Goal: Task Accomplishment & Management: Manage account settings

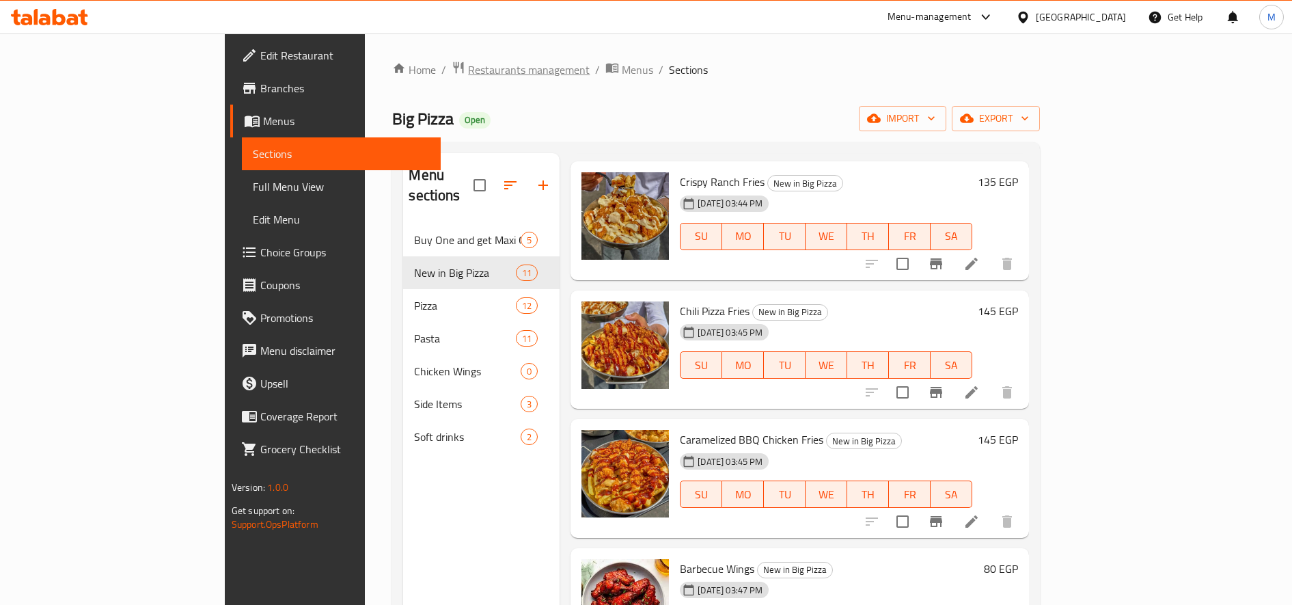
click at [468, 70] on span "Restaurants management" at bounding box center [529, 70] width 122 height 16
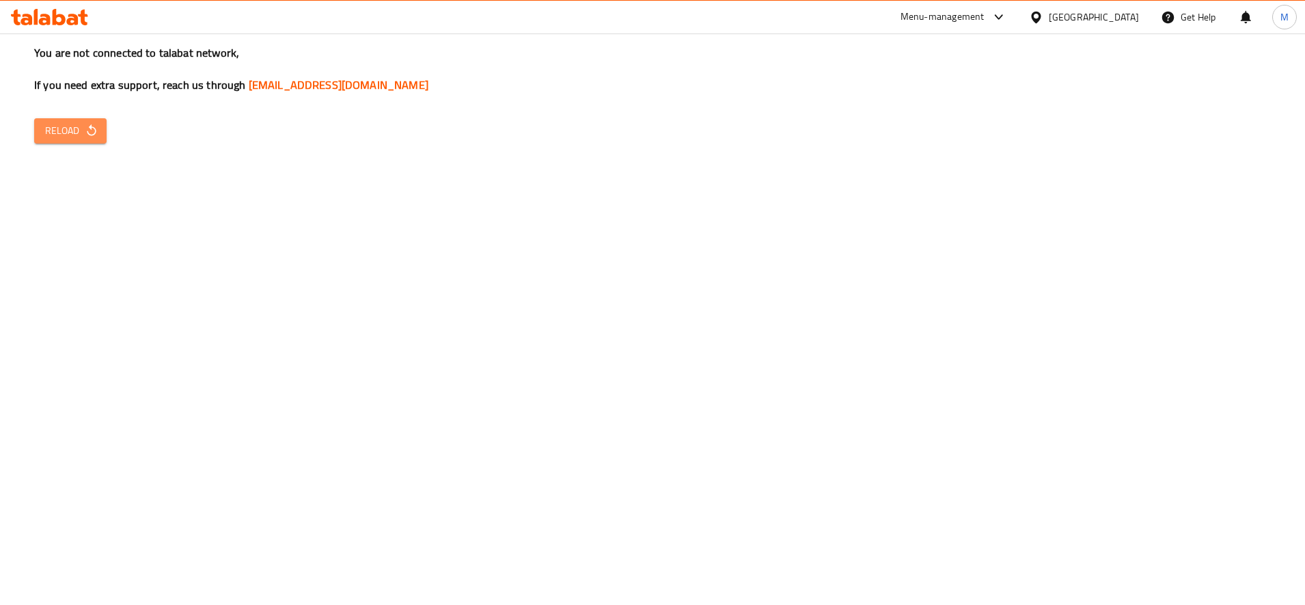
click at [77, 131] on span "Reload" at bounding box center [70, 130] width 51 height 17
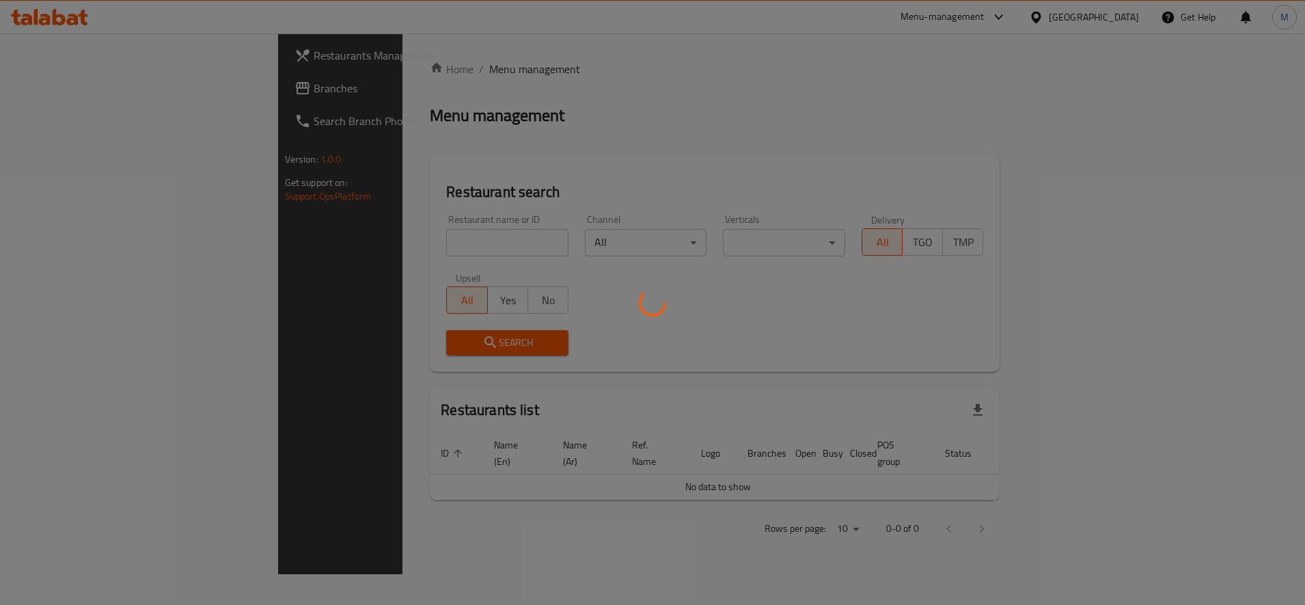
click at [431, 233] on div at bounding box center [652, 302] width 1305 height 605
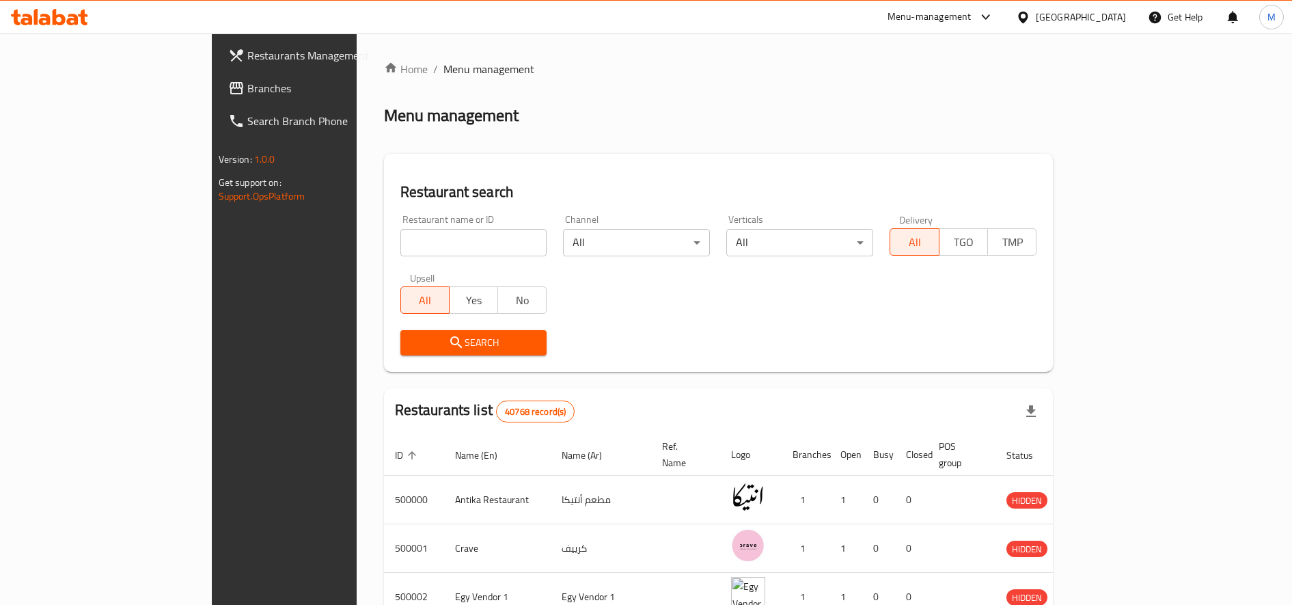
click at [401, 242] on input "search" at bounding box center [474, 242] width 147 height 27
type input "ا"
type input "high burger"
click at [411, 338] on span "Search" at bounding box center [473, 342] width 125 height 17
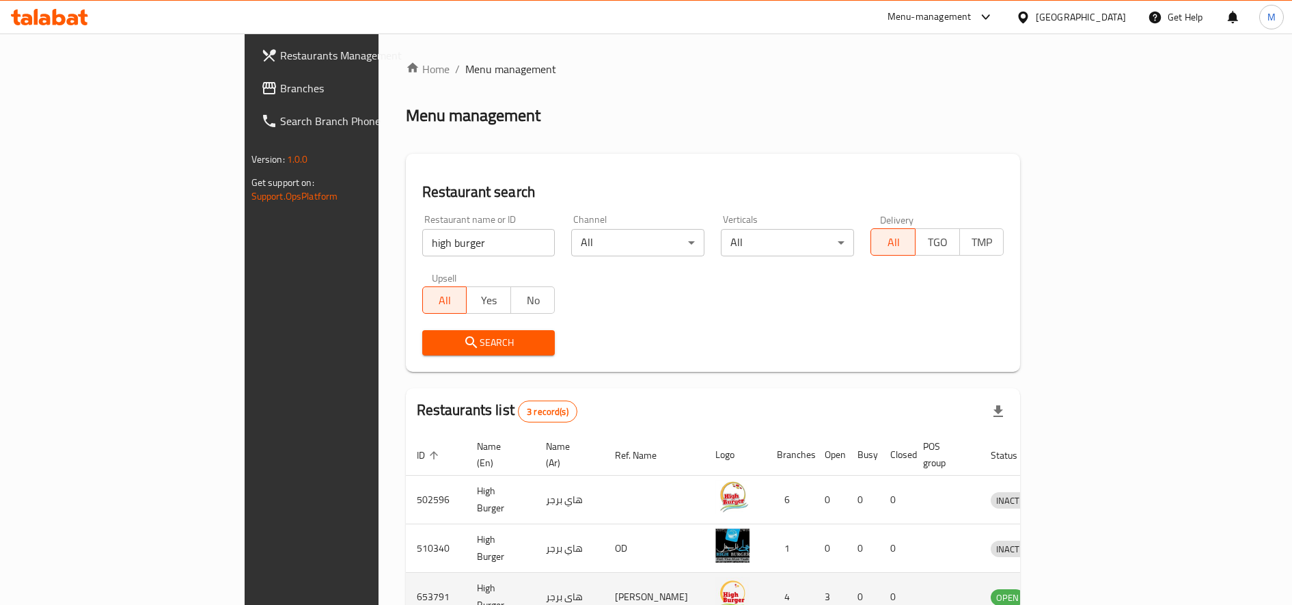
click at [1081, 588] on icon "enhanced table" at bounding box center [1073, 596] width 16 height 16
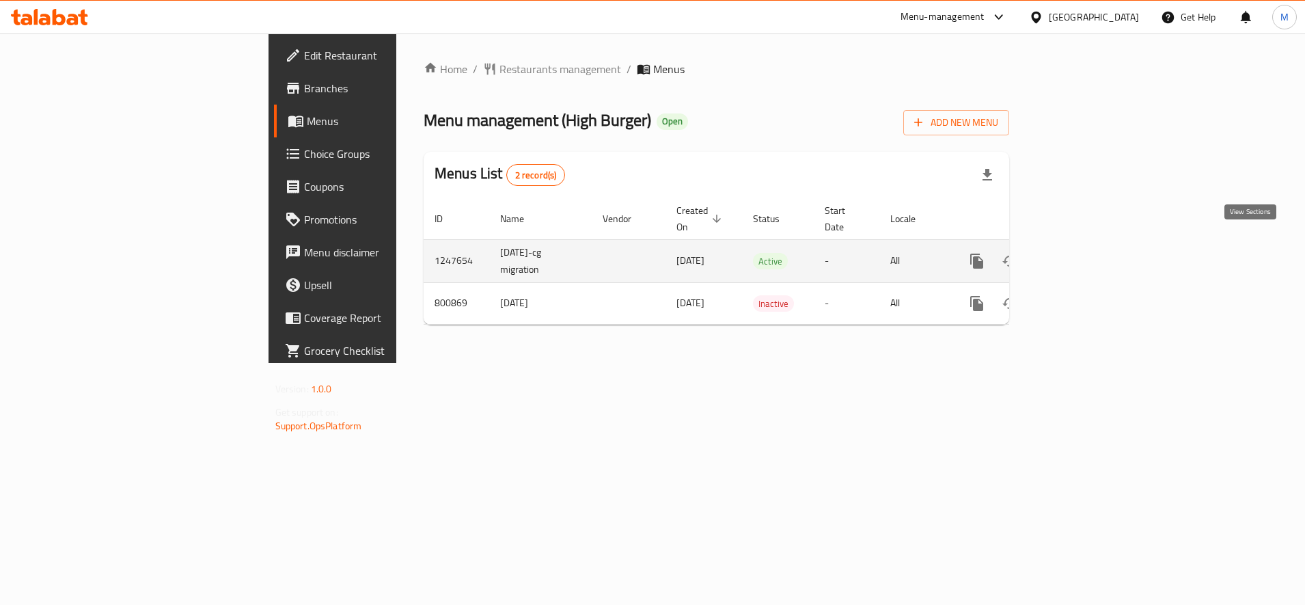
click at [1084, 253] on icon "enhanced table" at bounding box center [1076, 261] width 16 height 16
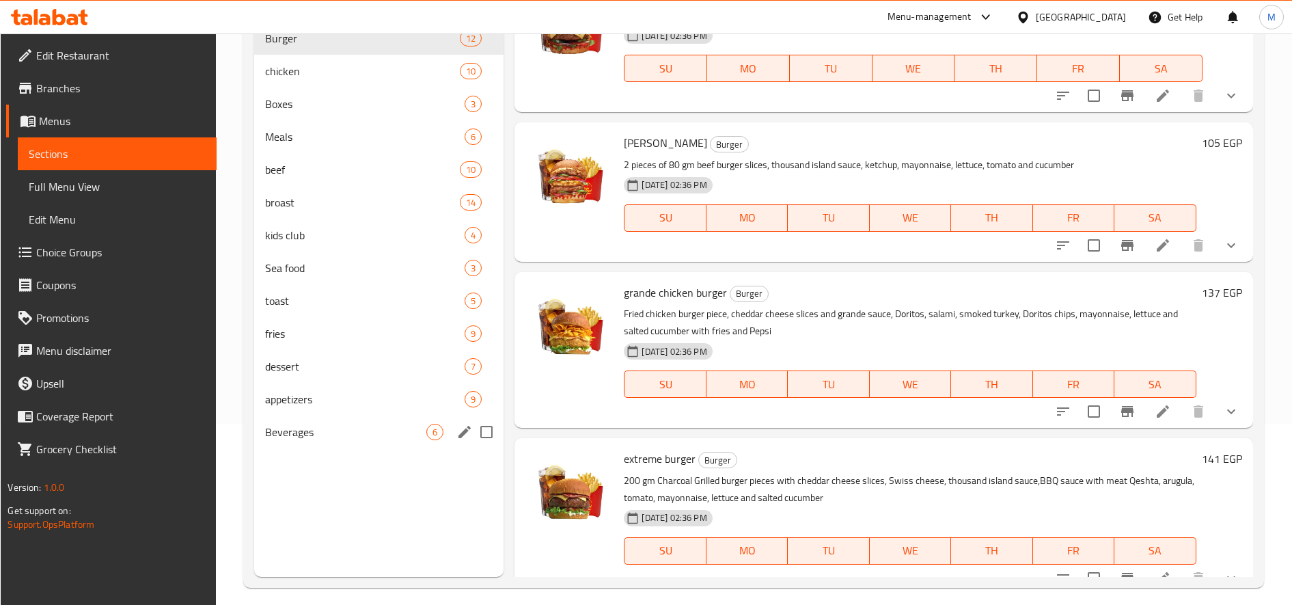
scroll to position [191, 0]
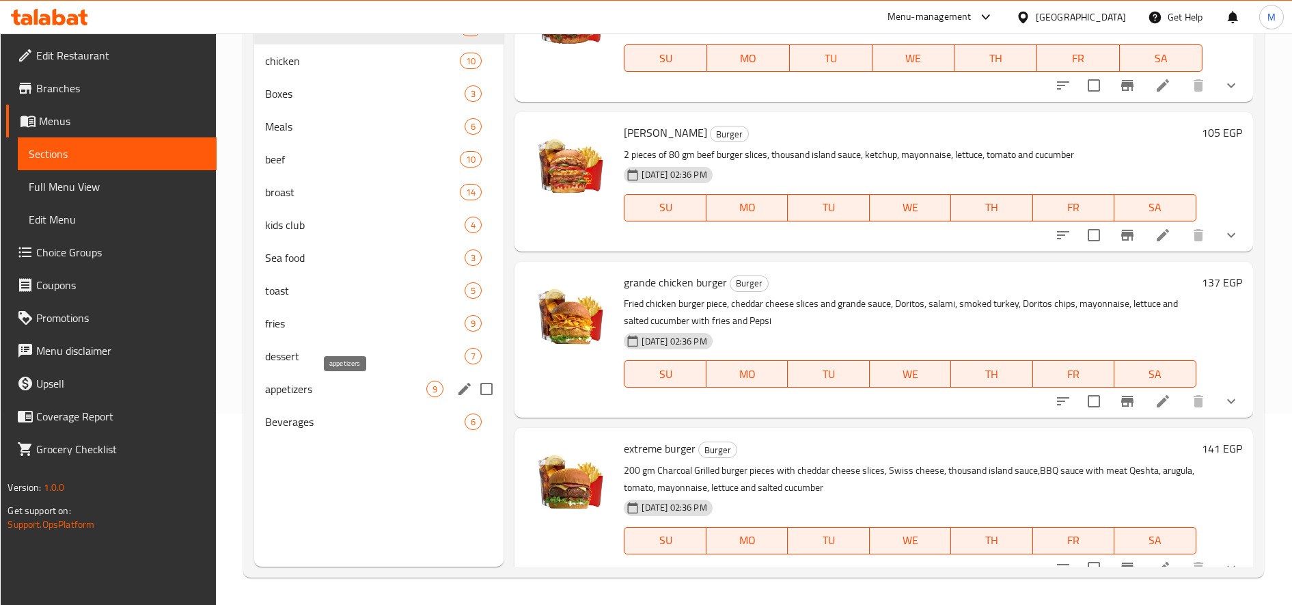
drag, startPoint x: 316, startPoint y: 390, endPoint x: 452, endPoint y: 362, distance: 138.3
click at [316, 390] on span "appetizers" at bounding box center [345, 389] width 161 height 16
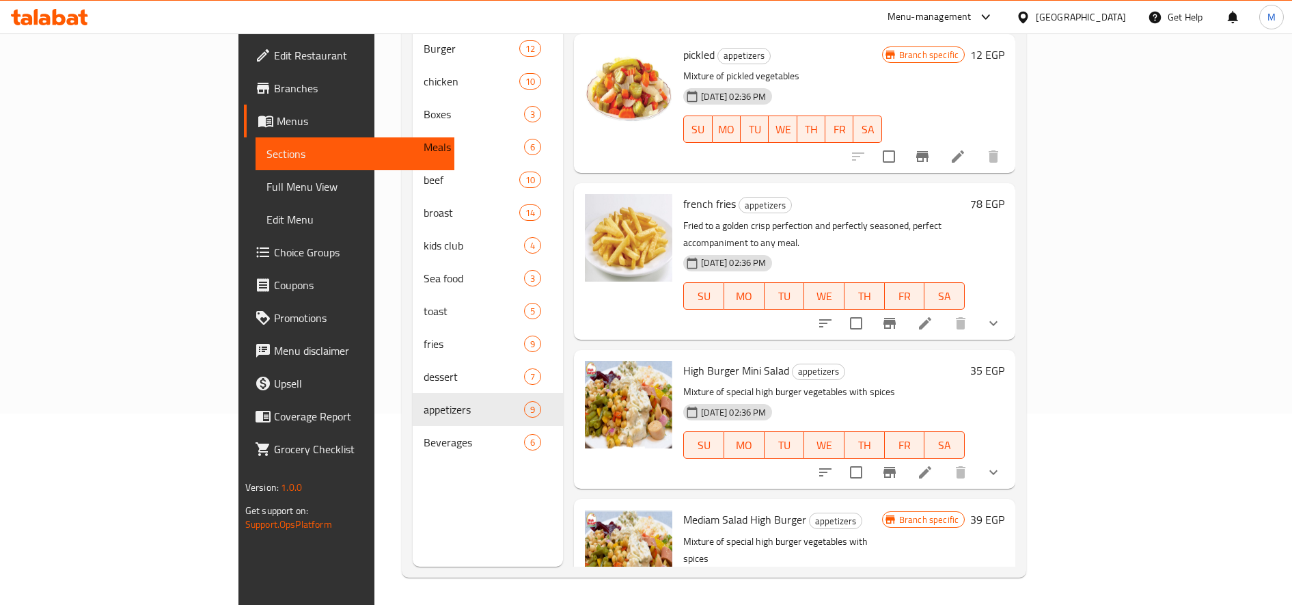
scroll to position [684, 0]
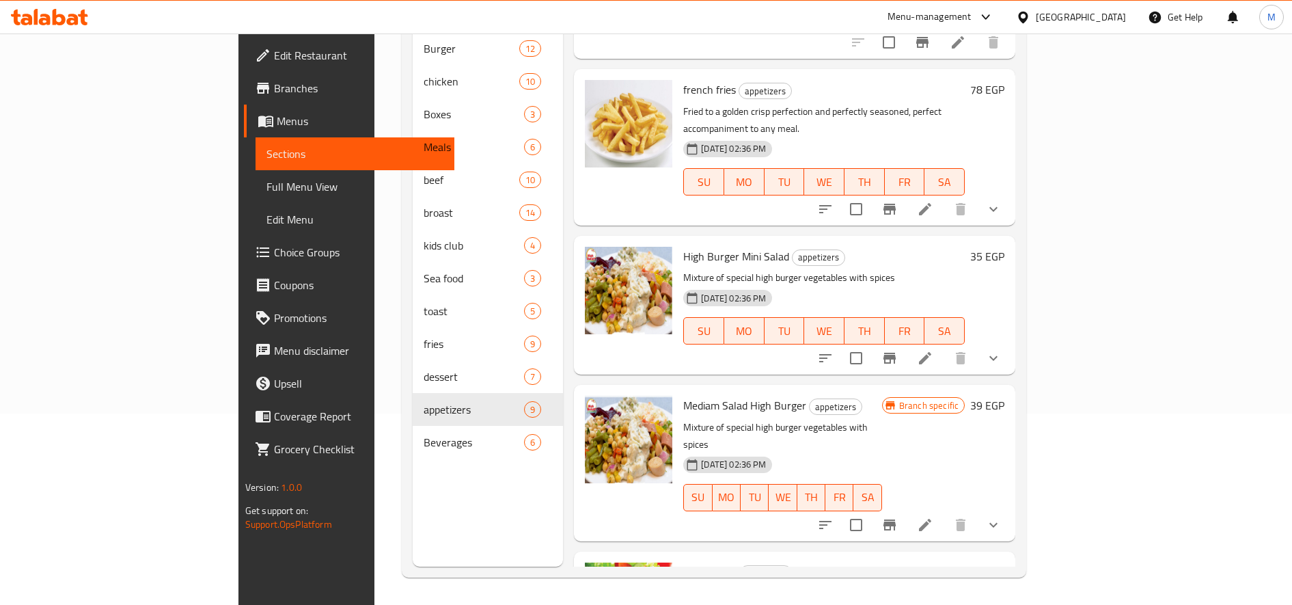
click at [1005, 247] on h6 "35 EGP" at bounding box center [988, 256] width 34 height 19
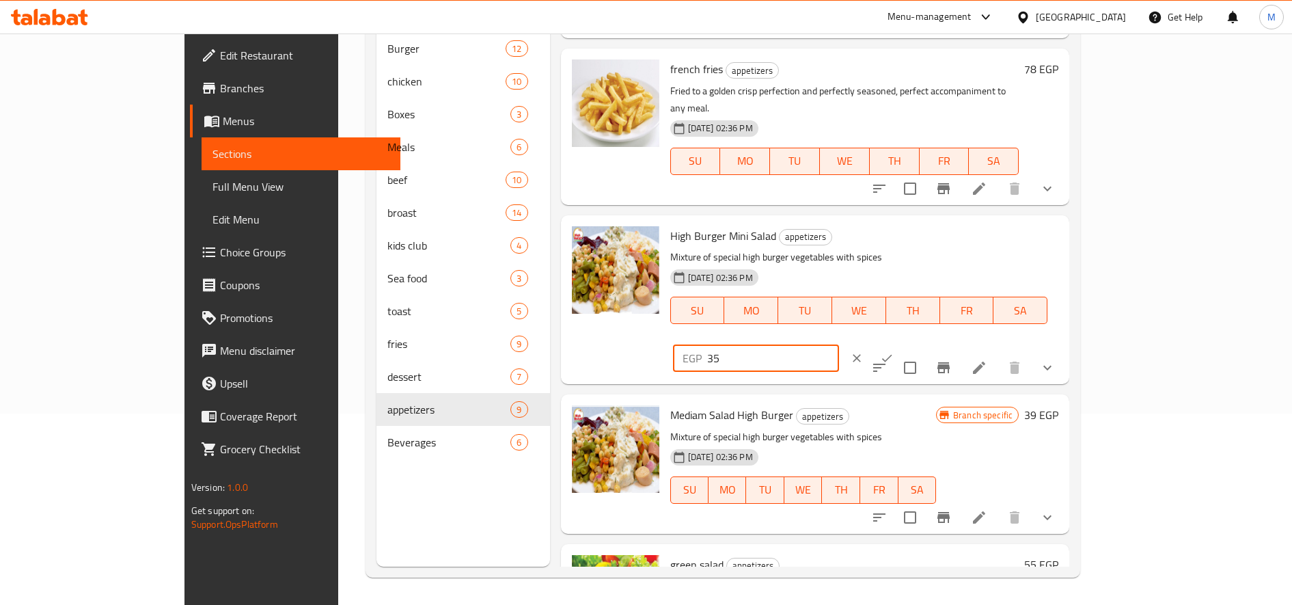
drag, startPoint x: 1057, startPoint y: 228, endPoint x: 1048, endPoint y: 230, distance: 9.1
click at [839, 344] on input "35" at bounding box center [773, 357] width 132 height 27
type input "39"
click at [894, 351] on icon "ok" at bounding box center [887, 358] width 14 height 14
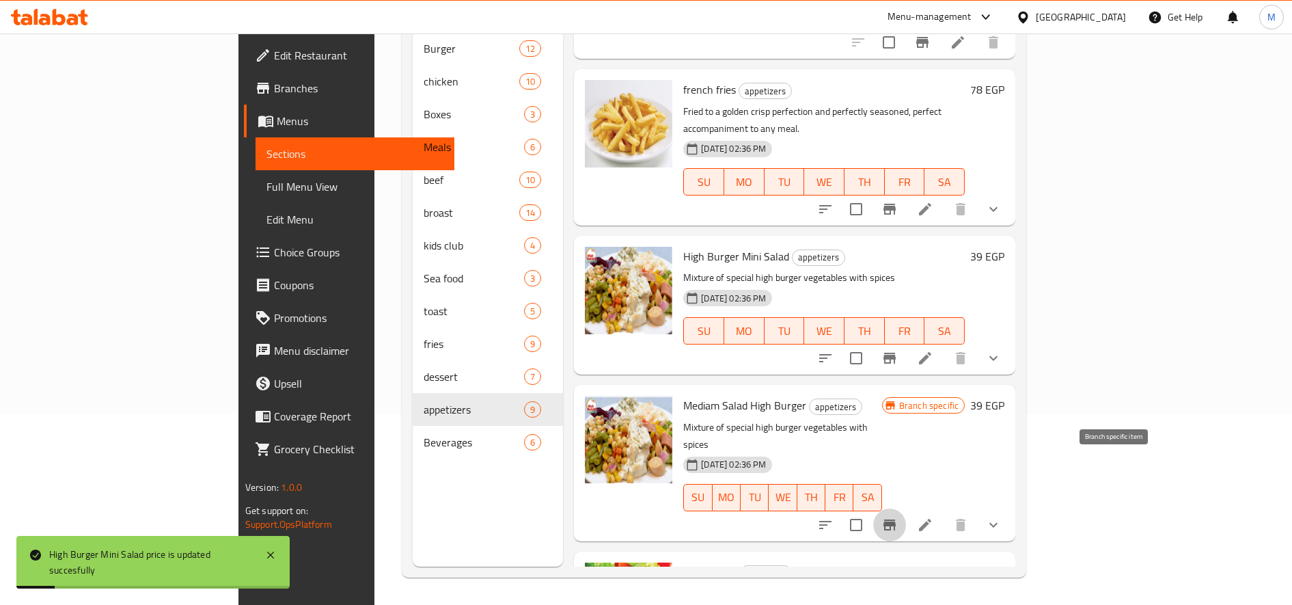
click at [896, 519] on icon "Branch-specific-item" at bounding box center [890, 524] width 12 height 11
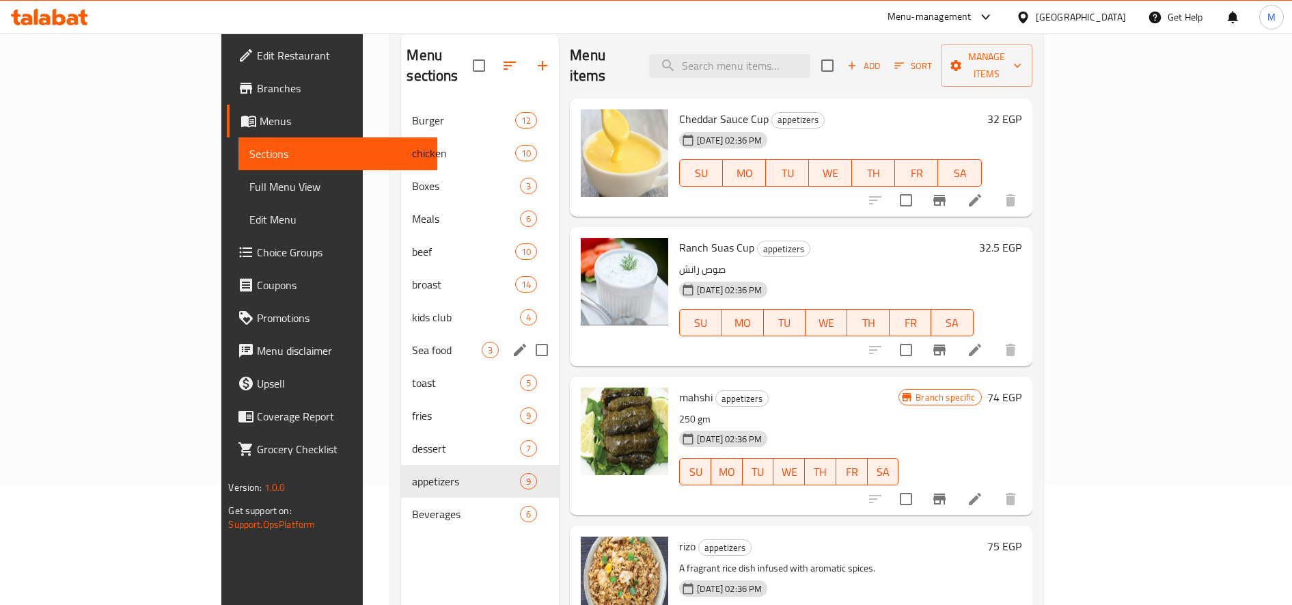
scroll to position [191, 0]
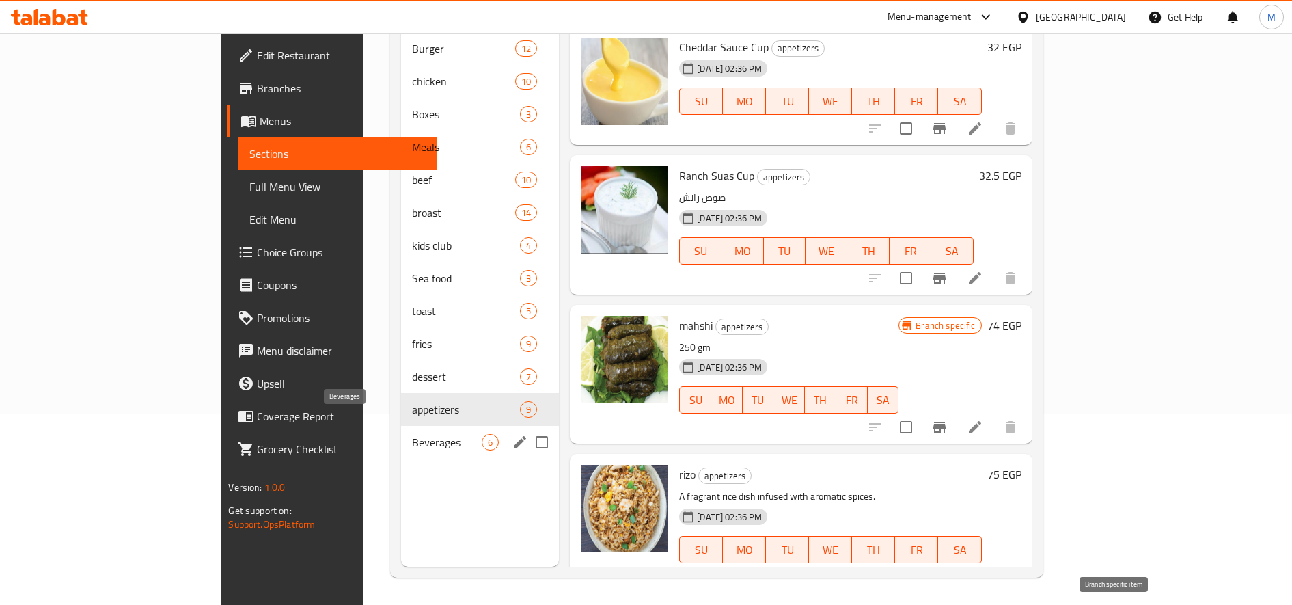
click at [412, 434] on span "Beverages" at bounding box center [447, 442] width 70 height 16
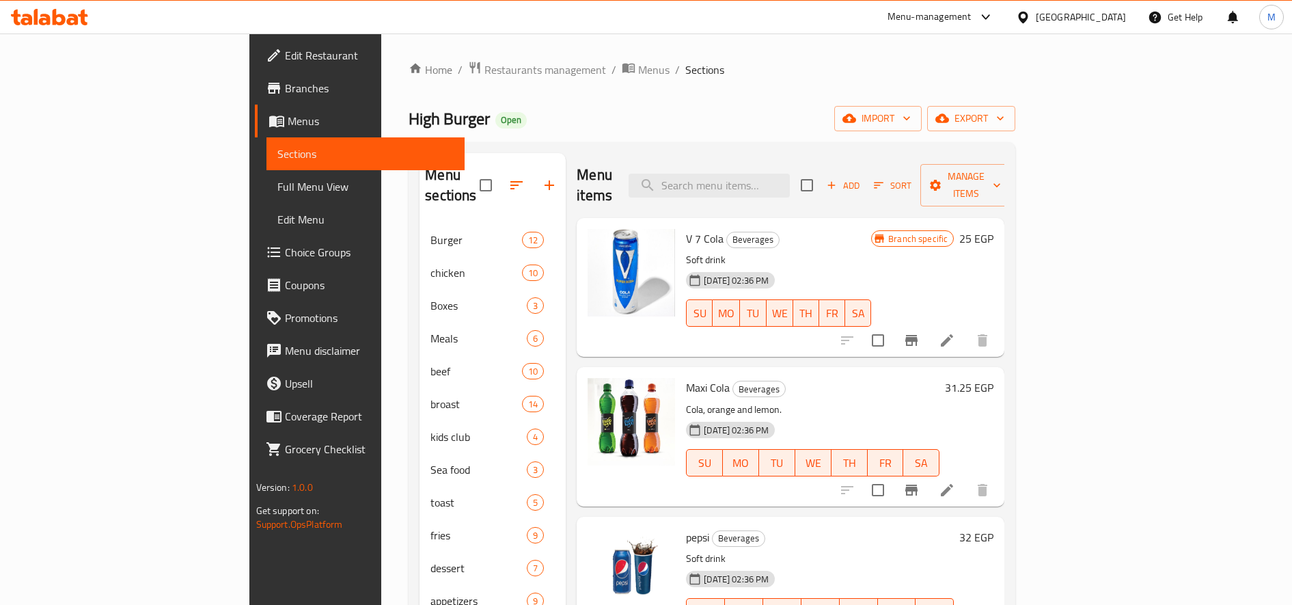
click at [994, 378] on h6 "31.25 EGP" at bounding box center [969, 387] width 49 height 19
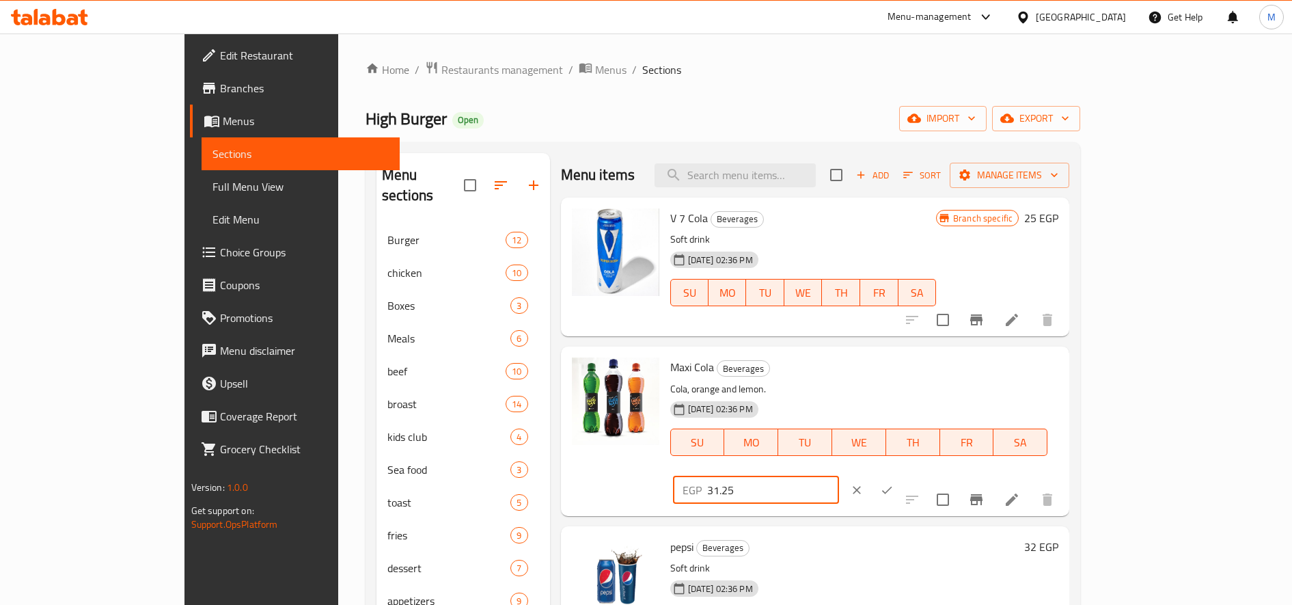
drag, startPoint x: 1079, startPoint y: 377, endPoint x: 1049, endPoint y: 373, distance: 29.7
click at [839, 476] on input "31.25" at bounding box center [773, 489] width 132 height 27
type input "32"
click at [894, 483] on icon "ok" at bounding box center [887, 490] width 14 height 14
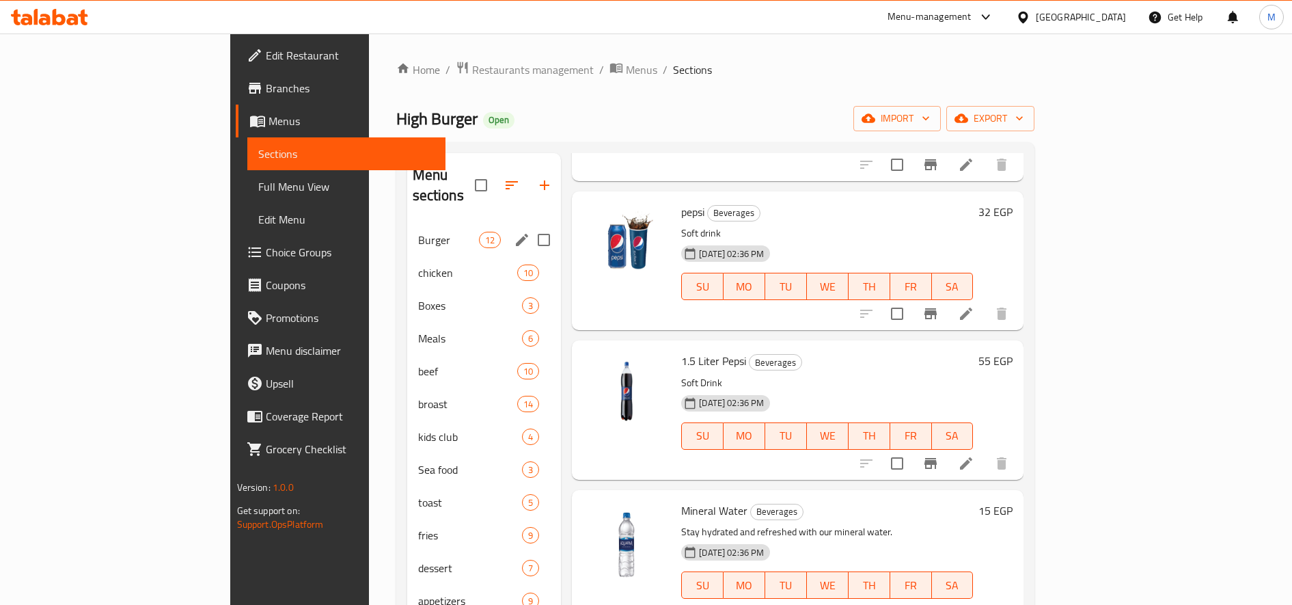
click at [407, 231] on div "Burger 12" at bounding box center [484, 240] width 154 height 33
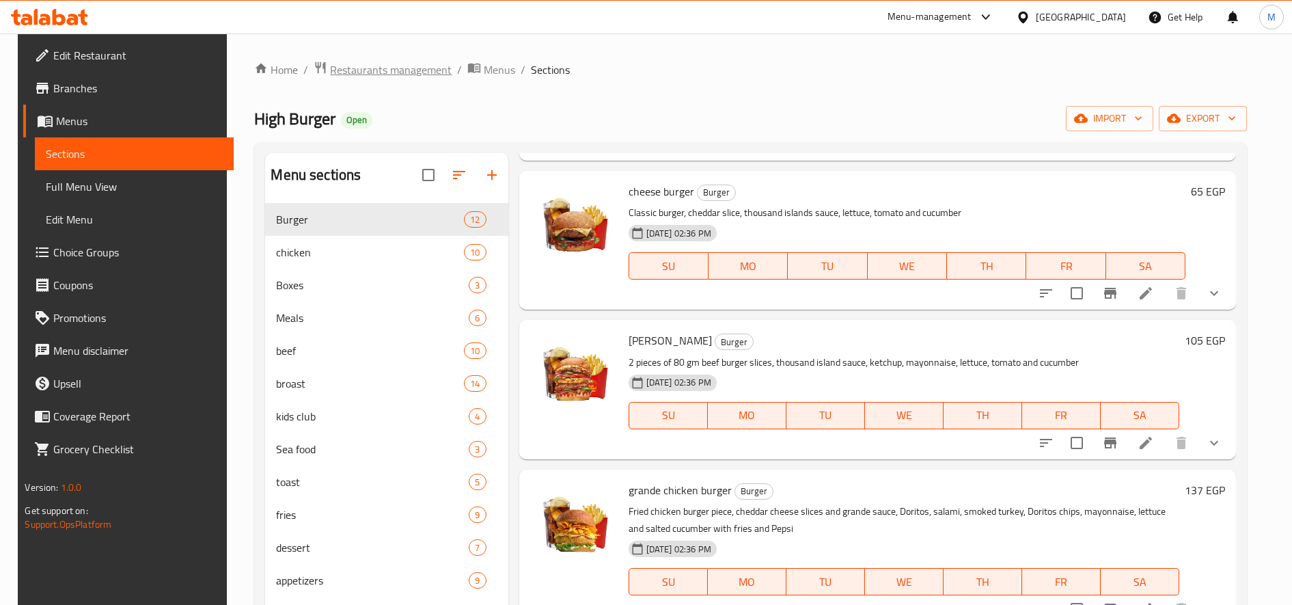
click at [368, 62] on span "Restaurants management" at bounding box center [391, 70] width 122 height 16
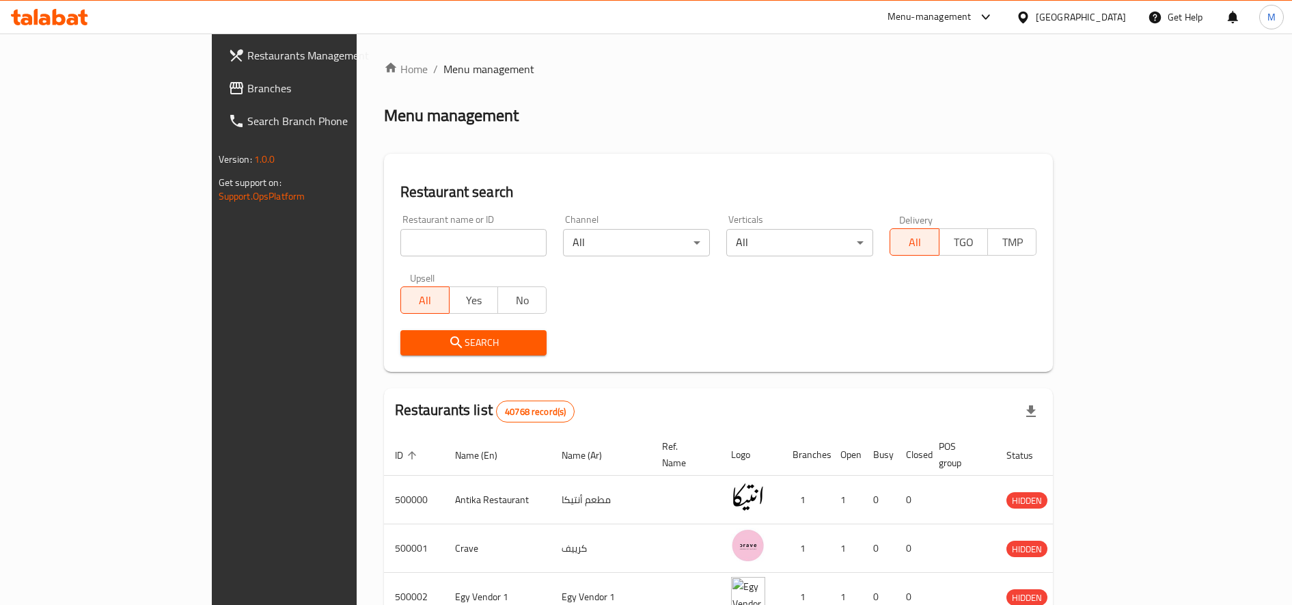
click at [401, 247] on input "search" at bounding box center [474, 242] width 147 height 27
type input "BLRADA"
click at [450, 342] on icon "submit" at bounding box center [456, 342] width 12 height 12
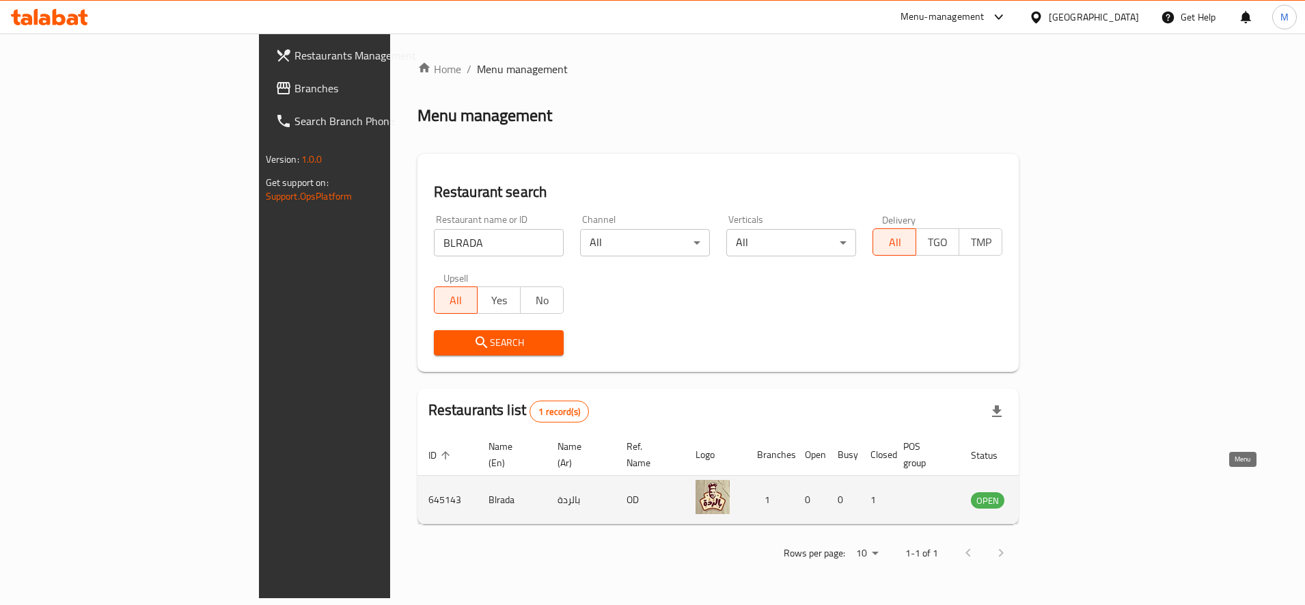
click at [1059, 491] on icon "enhanced table" at bounding box center [1051, 499] width 16 height 16
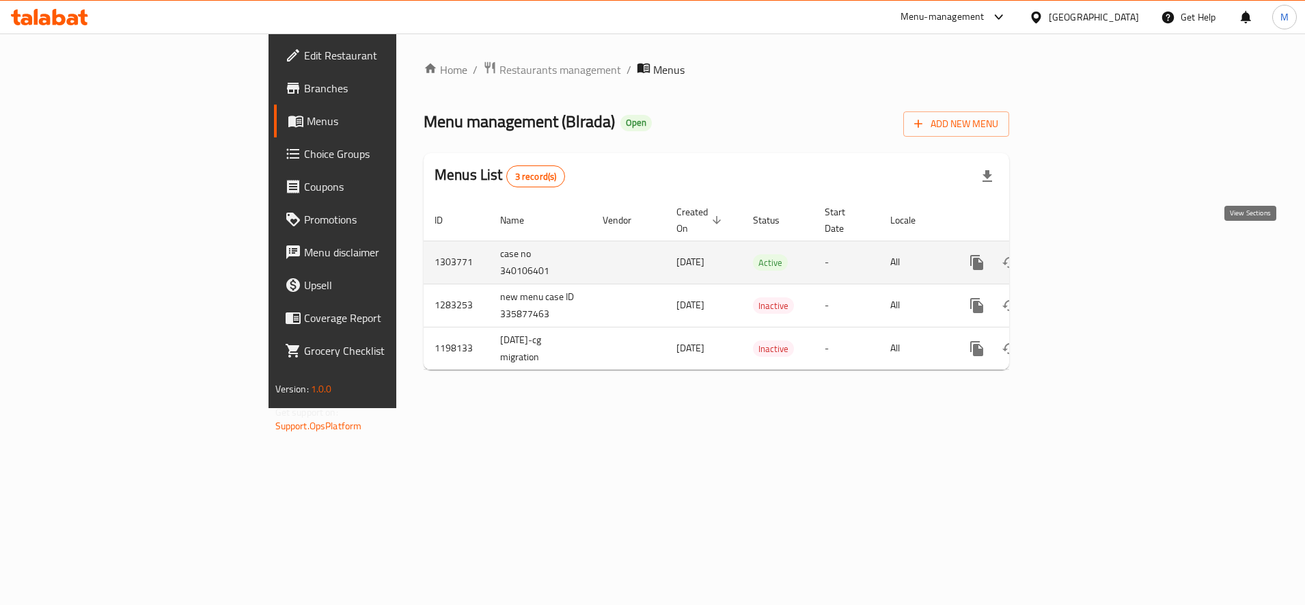
click at [1082, 256] on icon "enhanced table" at bounding box center [1076, 262] width 12 height 12
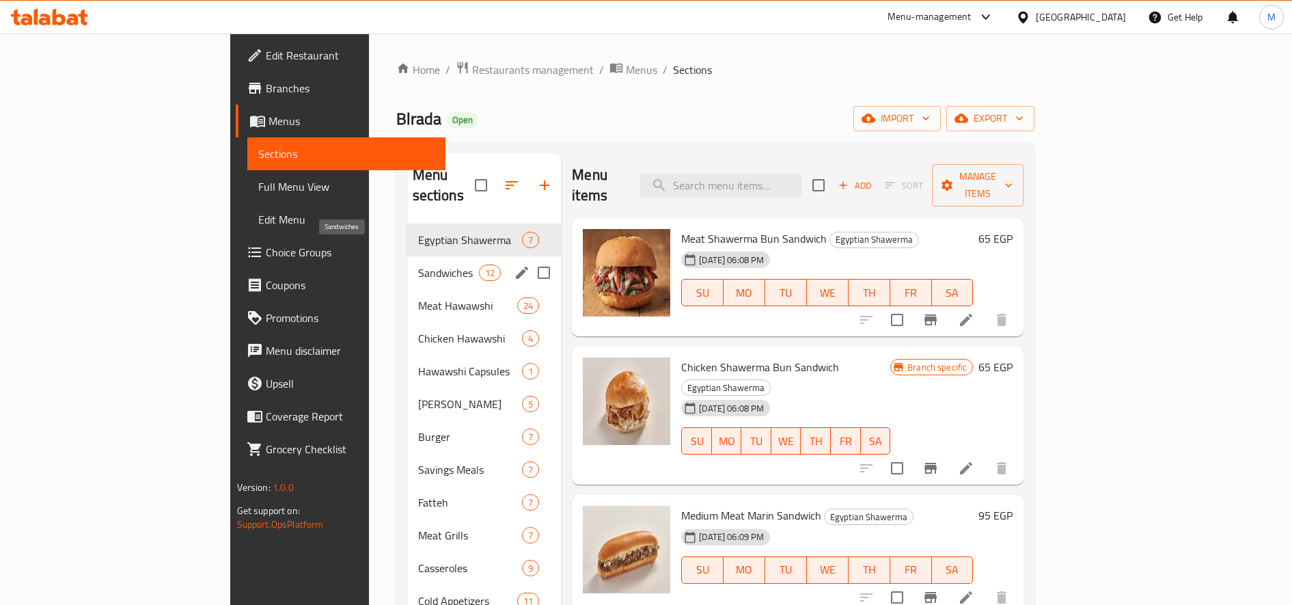
click at [418, 265] on span "Sandwiches" at bounding box center [448, 273] width 61 height 16
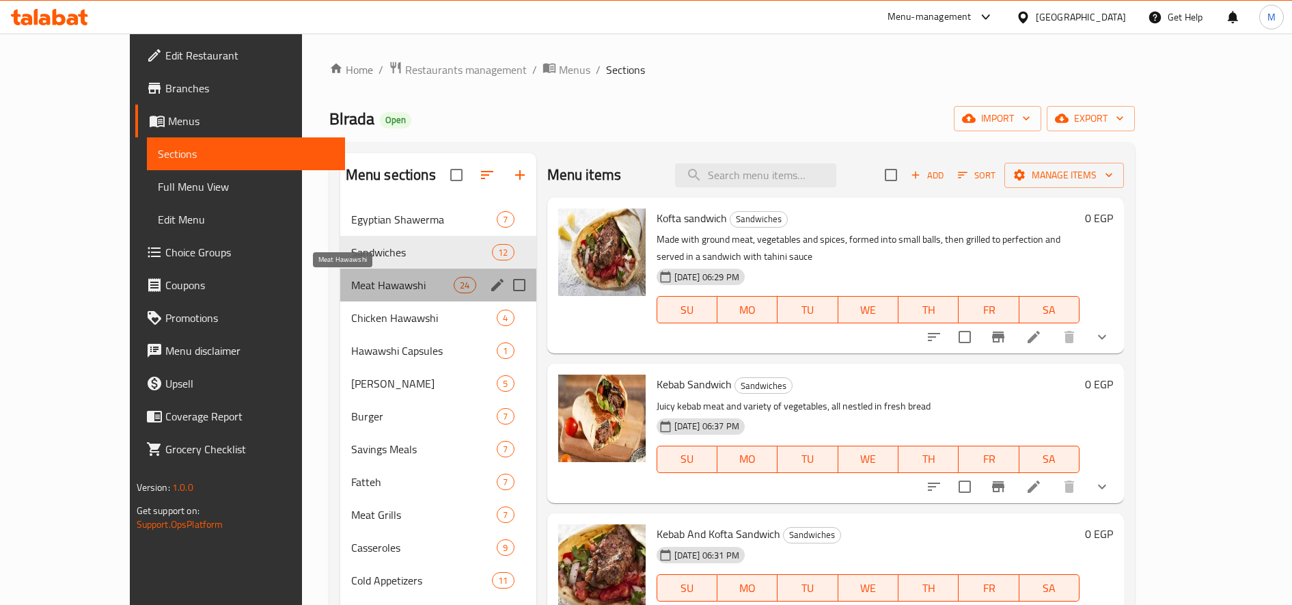
click at [351, 285] on span "Meat Hawawshi" at bounding box center [402, 285] width 103 height 16
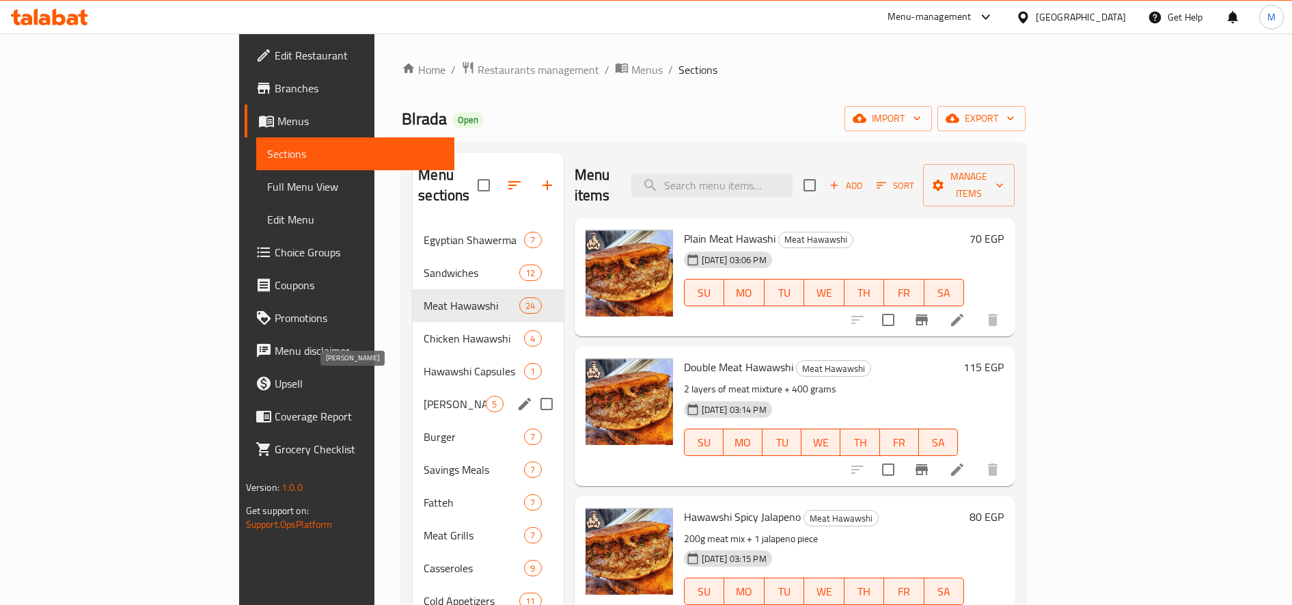
click at [424, 396] on span "[PERSON_NAME]" at bounding box center [455, 404] width 62 height 16
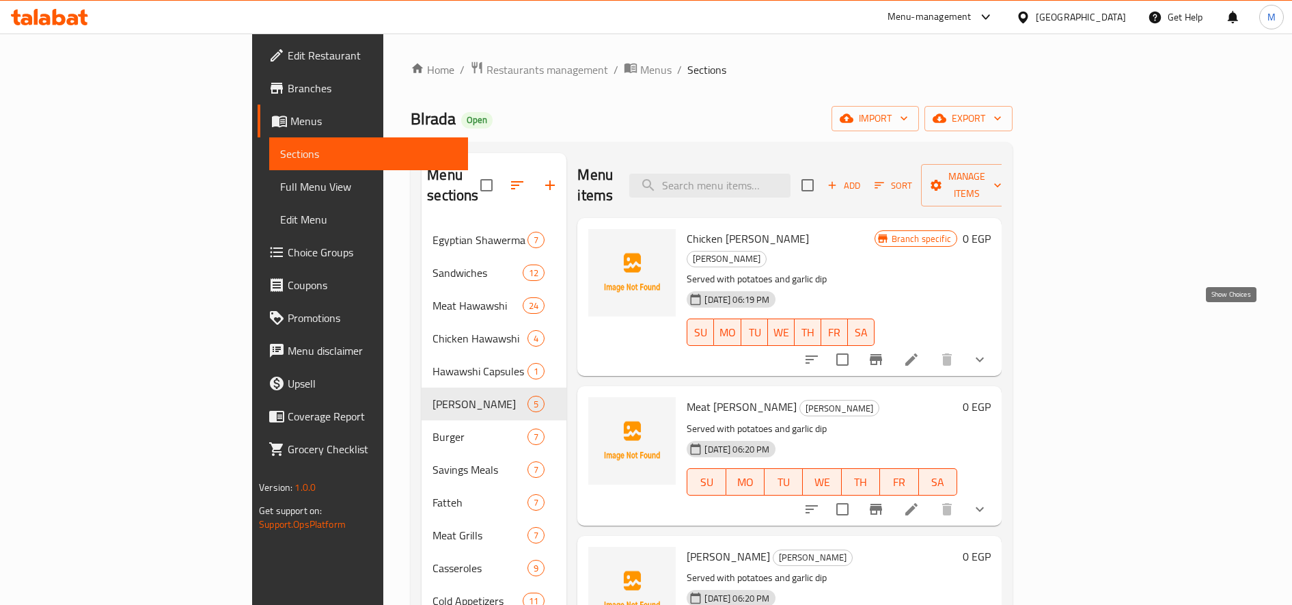
click at [988, 351] on icon "show more" at bounding box center [980, 359] width 16 height 16
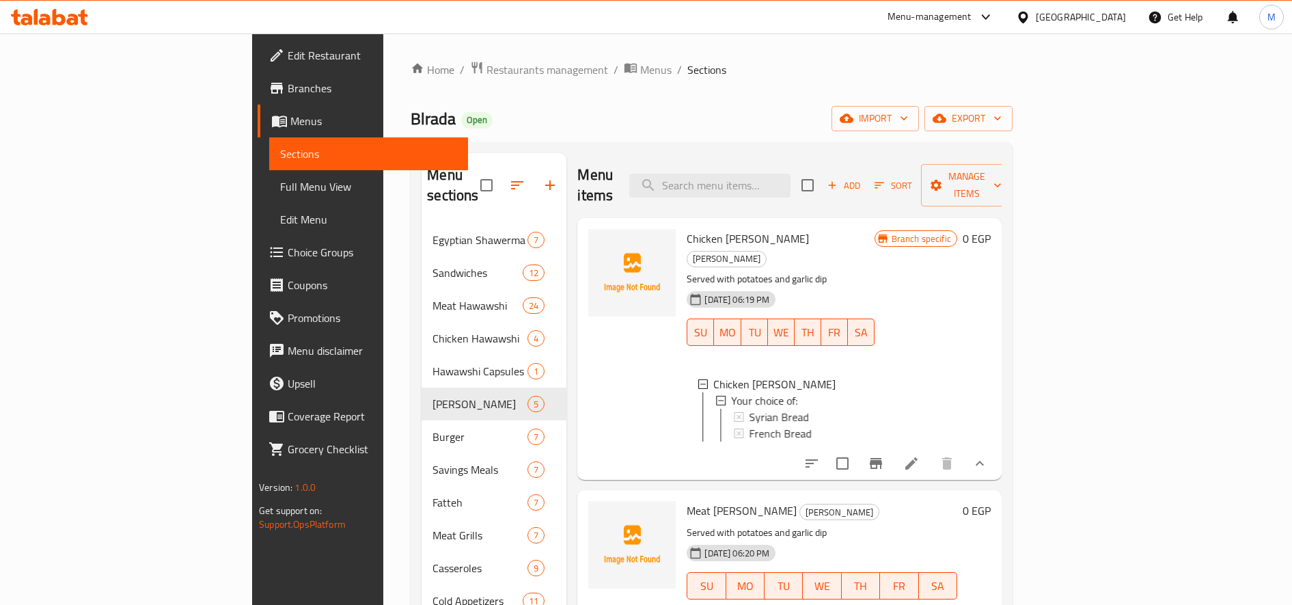
scroll to position [2, 0]
click at [783, 407] on div "Syrian Bread" at bounding box center [806, 415] width 114 height 16
click at [749, 423] on span "French Bread" at bounding box center [780, 431] width 62 height 16
click at [758, 423] on div "French Bread" at bounding box center [806, 431] width 114 height 16
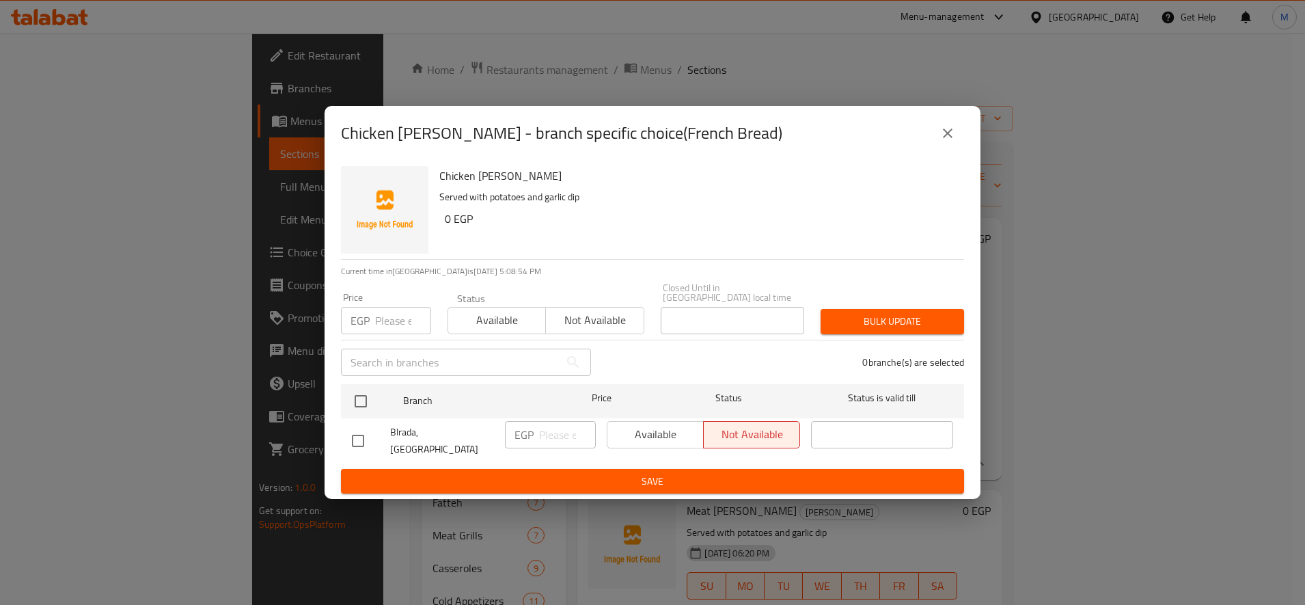
click at [385, 327] on input "number" at bounding box center [403, 320] width 56 height 27
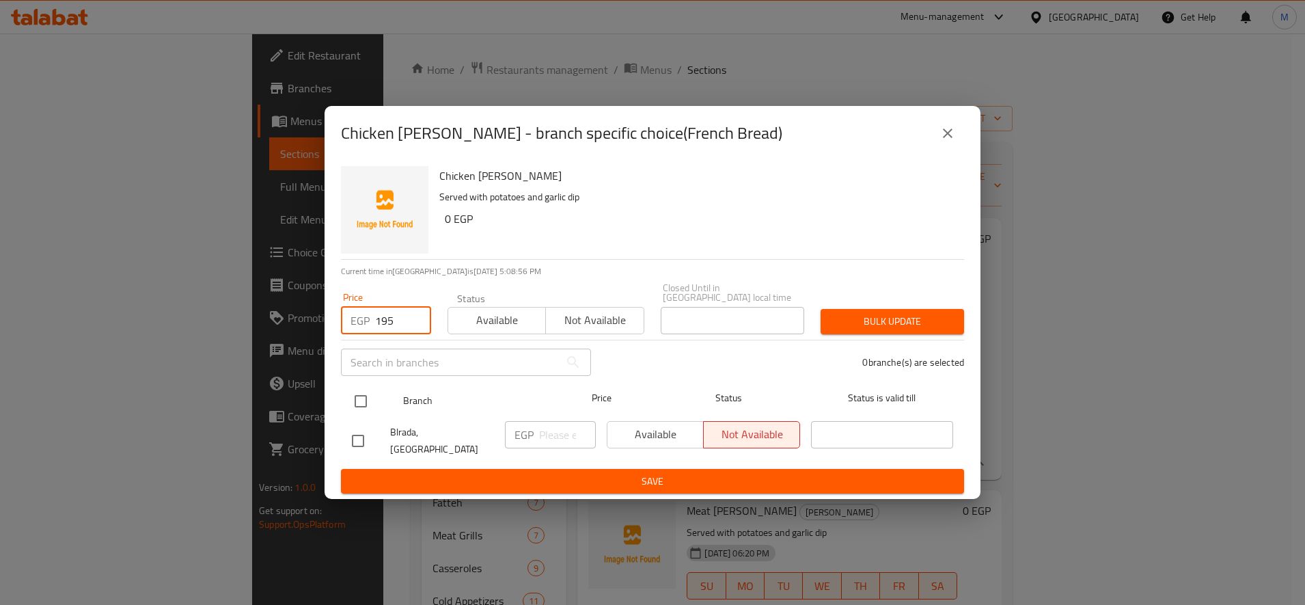
type input "195"
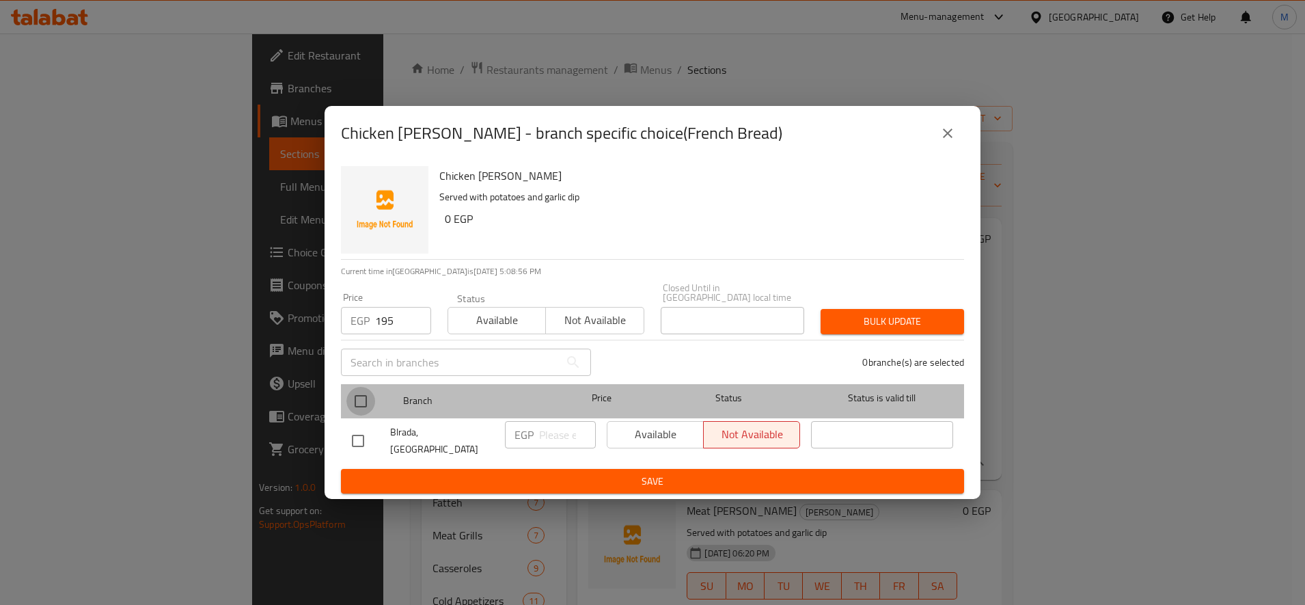
click at [373, 398] on input "checkbox" at bounding box center [361, 401] width 29 height 29
checkbox input "true"
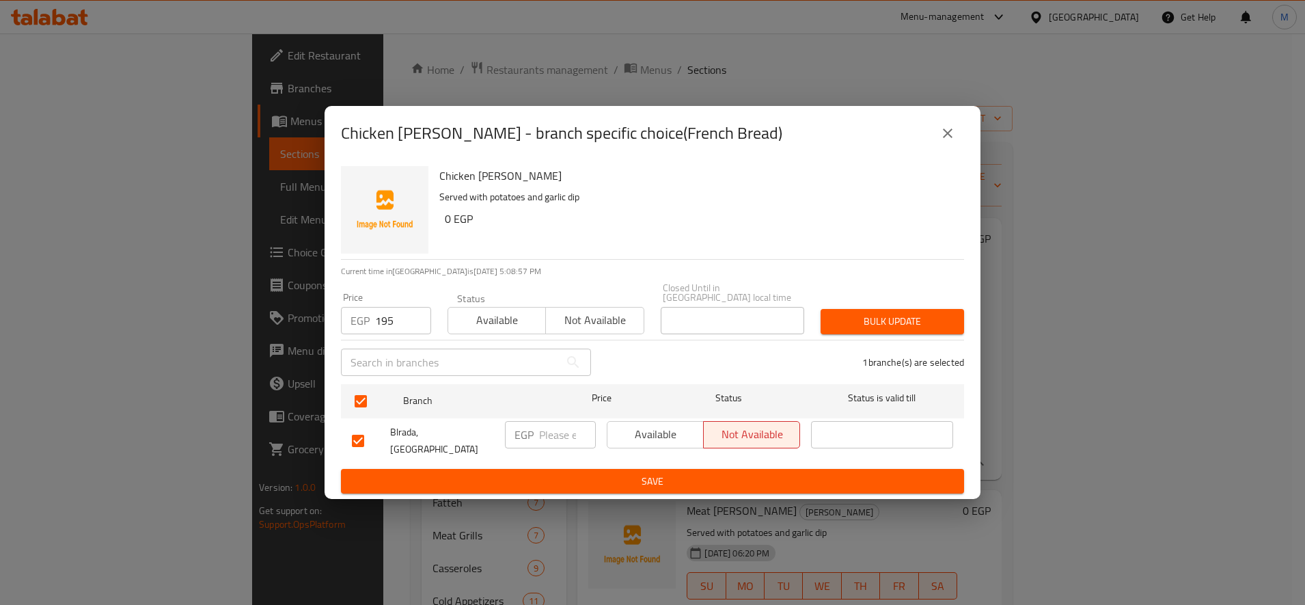
click at [871, 308] on div "Bulk update" at bounding box center [893, 322] width 160 height 42
click at [880, 319] on span "Bulk update" at bounding box center [893, 321] width 122 height 17
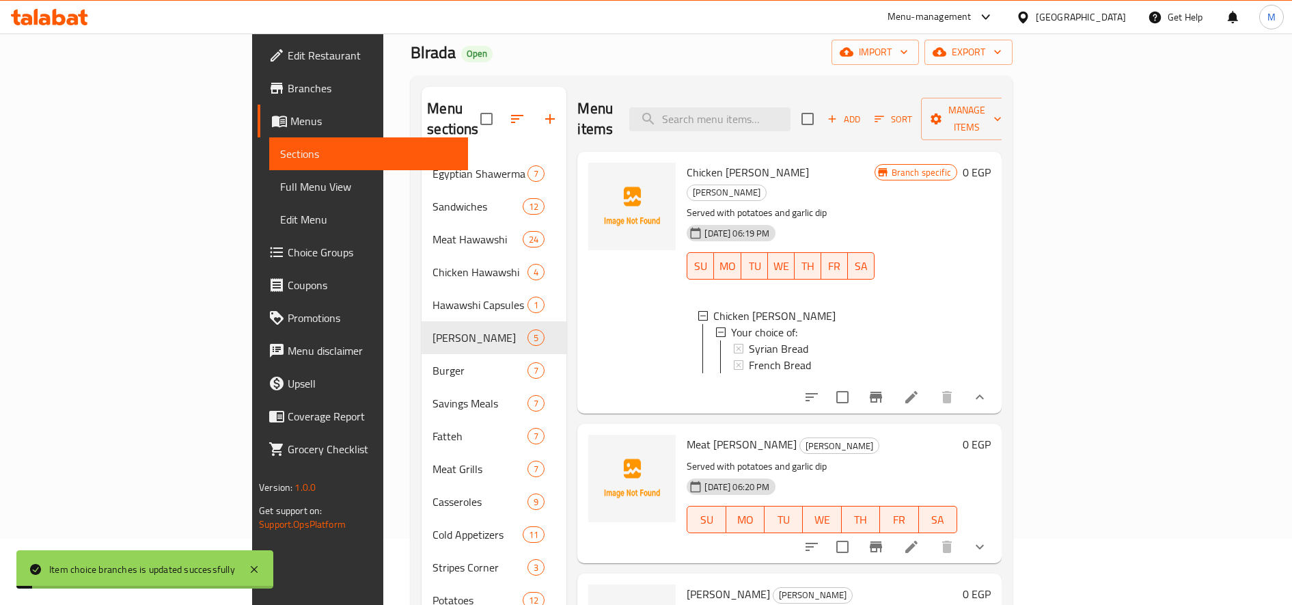
scroll to position [114, 0]
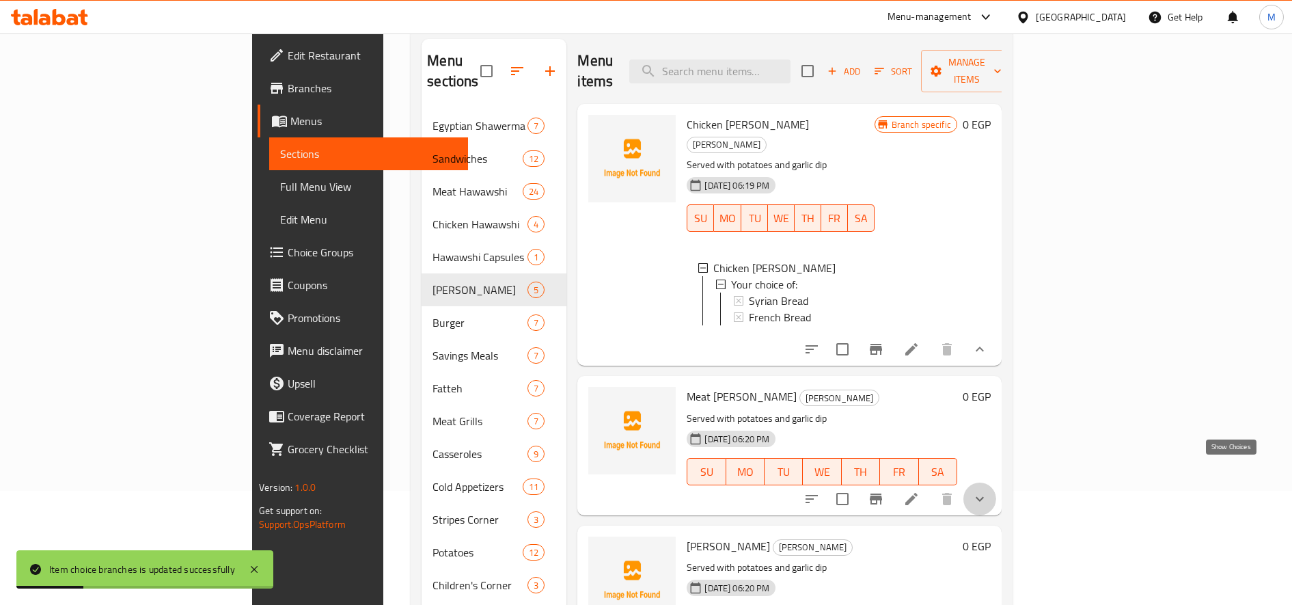
click at [997, 483] on button "show more" at bounding box center [980, 499] width 33 height 33
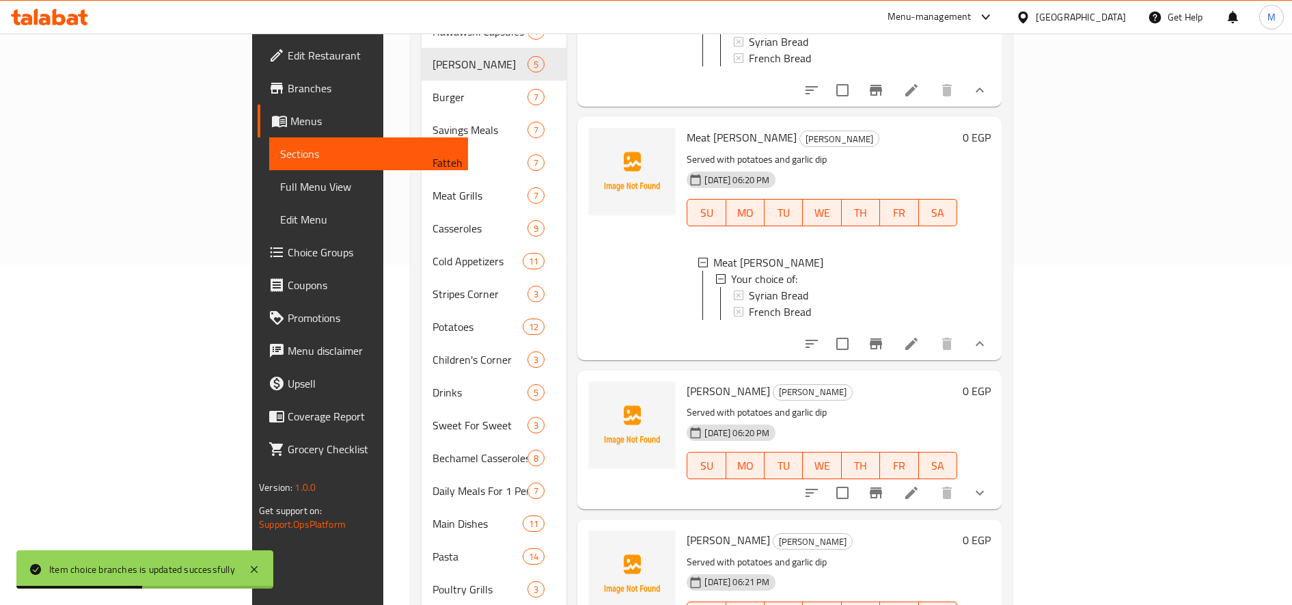
scroll to position [342, 0]
click at [749, 285] on span "Syrian Bread" at bounding box center [778, 293] width 59 height 16
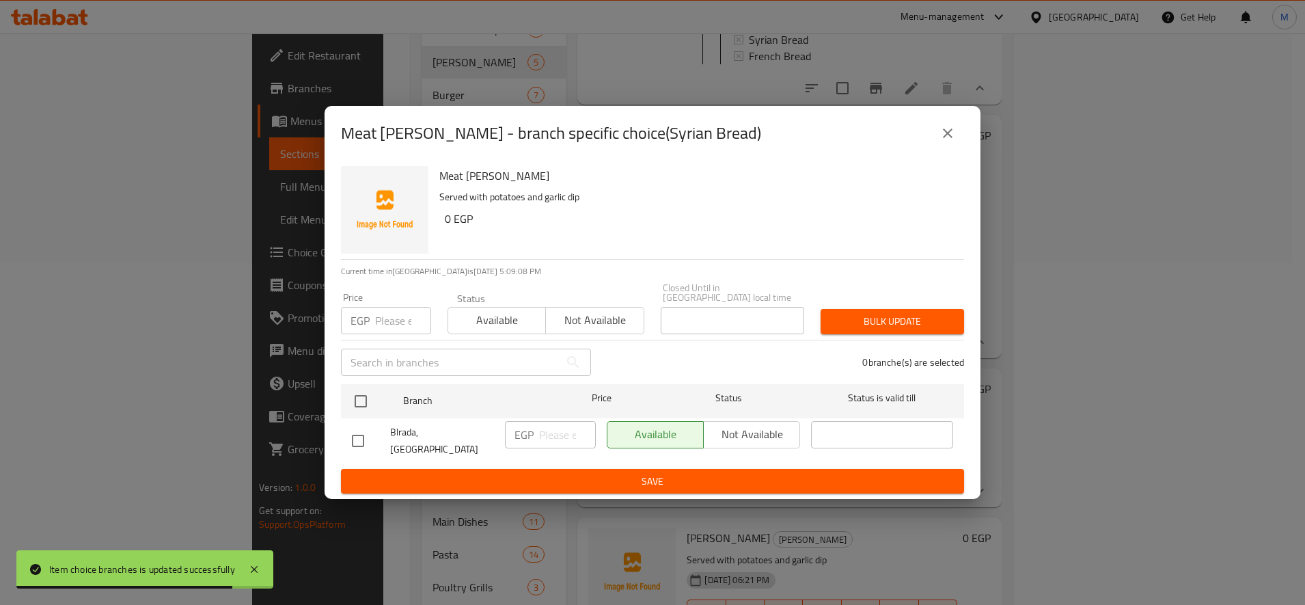
click at [393, 324] on input "number" at bounding box center [403, 320] width 56 height 27
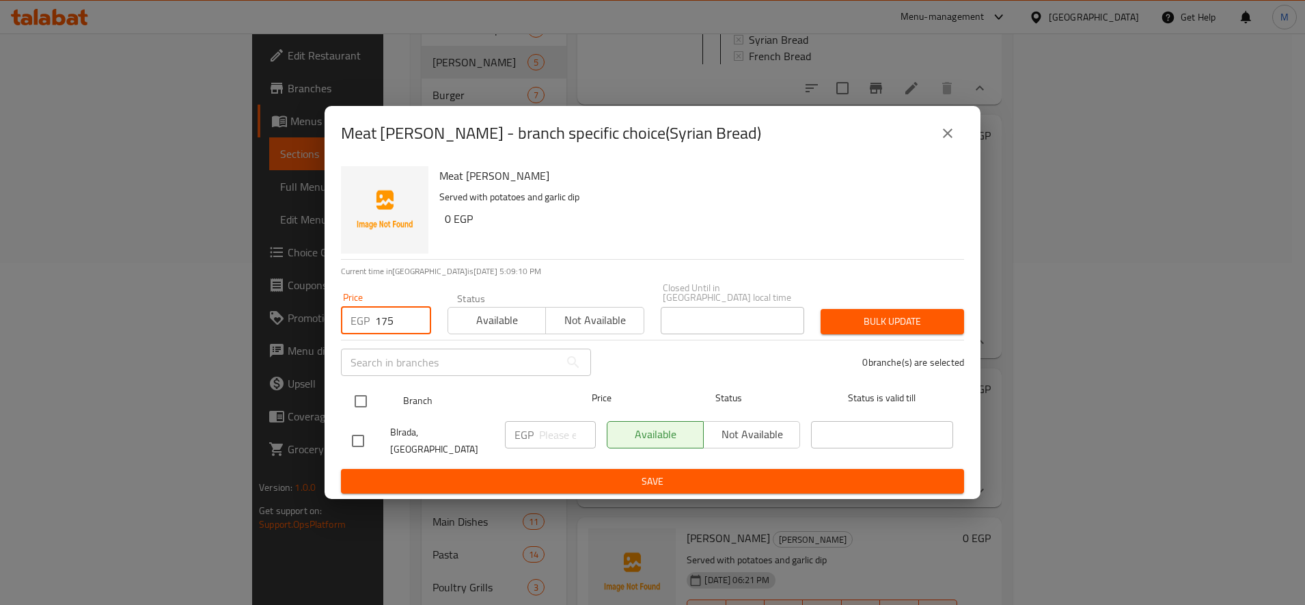
type input "175"
click at [375, 396] on input "checkbox" at bounding box center [361, 401] width 29 height 29
checkbox input "true"
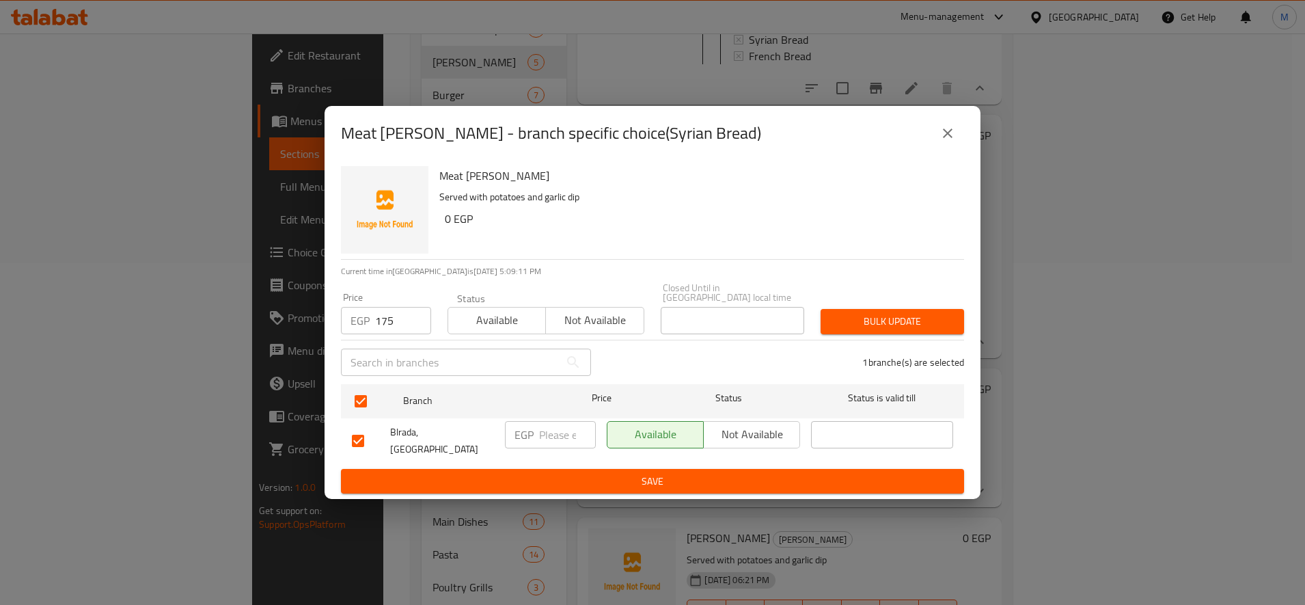
click at [871, 325] on span "Bulk update" at bounding box center [893, 321] width 122 height 17
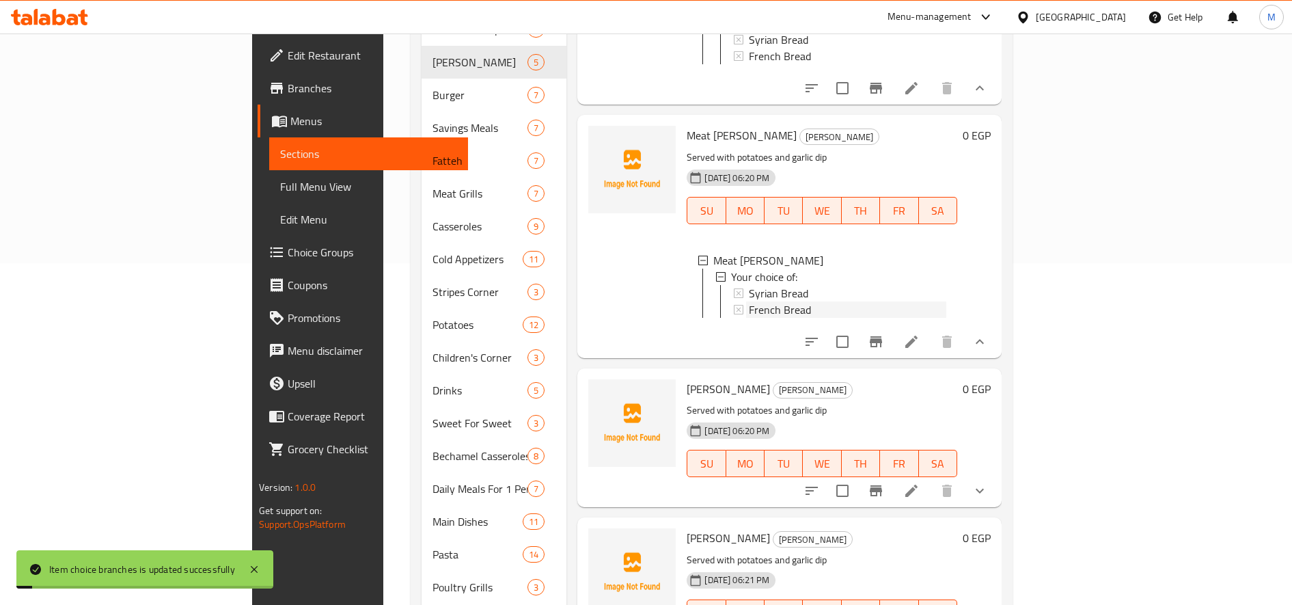
click at [749, 301] on span "French Bread" at bounding box center [780, 309] width 62 height 16
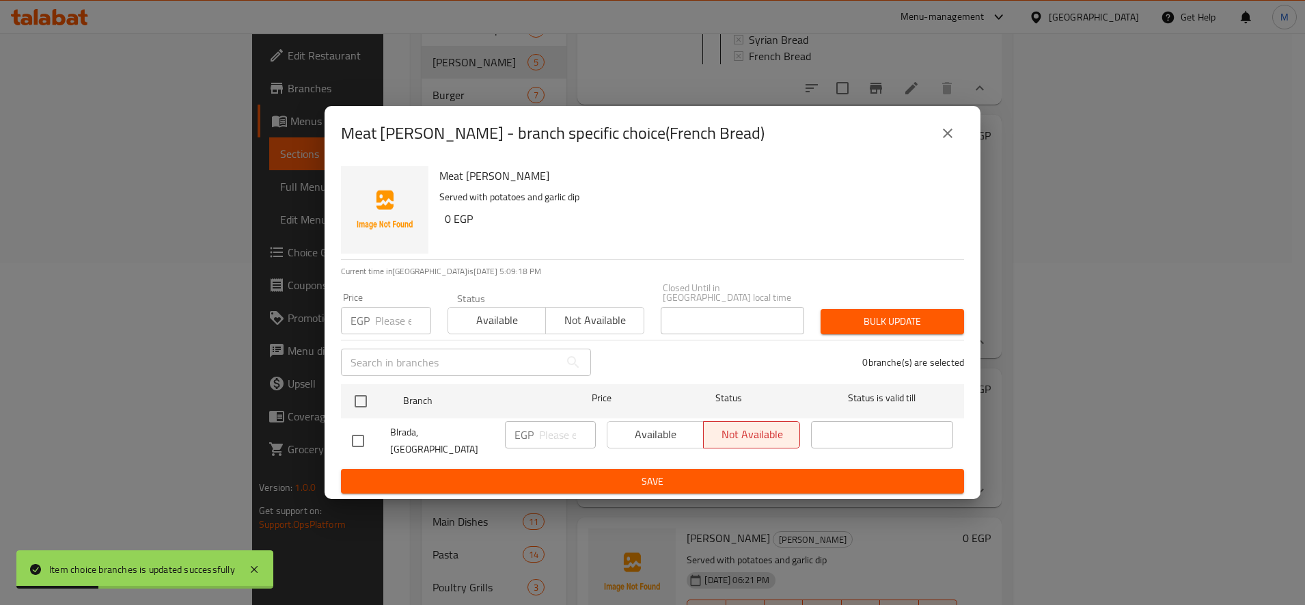
click at [386, 317] on input "number" at bounding box center [403, 320] width 56 height 27
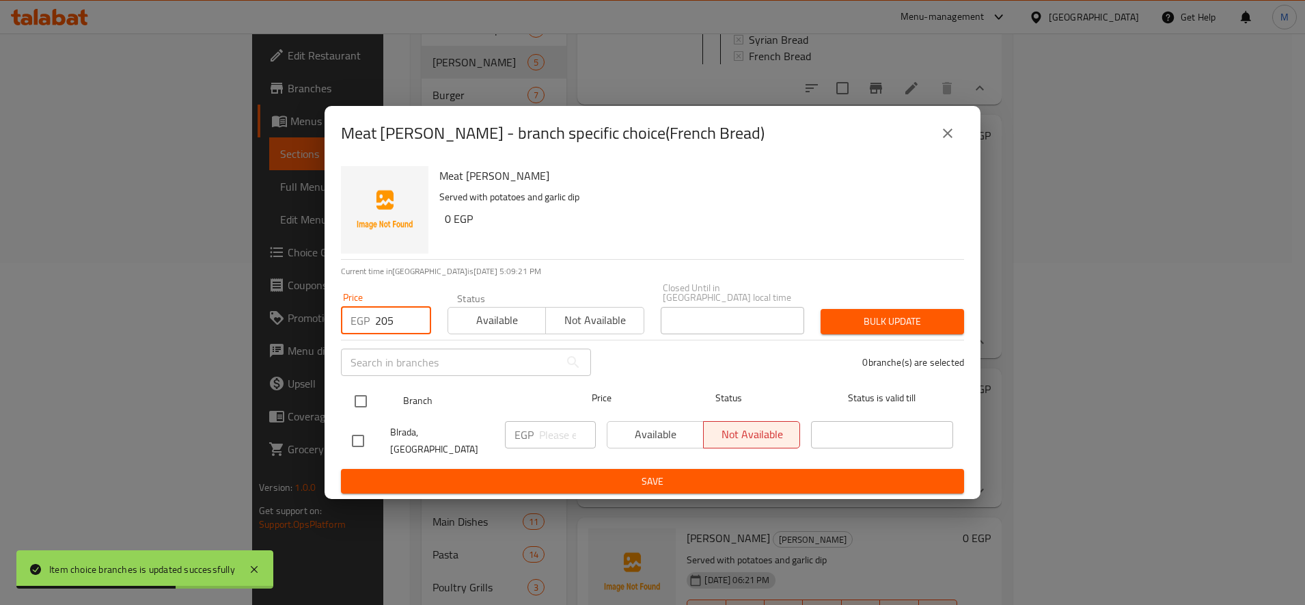
type input "205"
click at [372, 403] on input "checkbox" at bounding box center [361, 401] width 29 height 29
checkbox input "true"
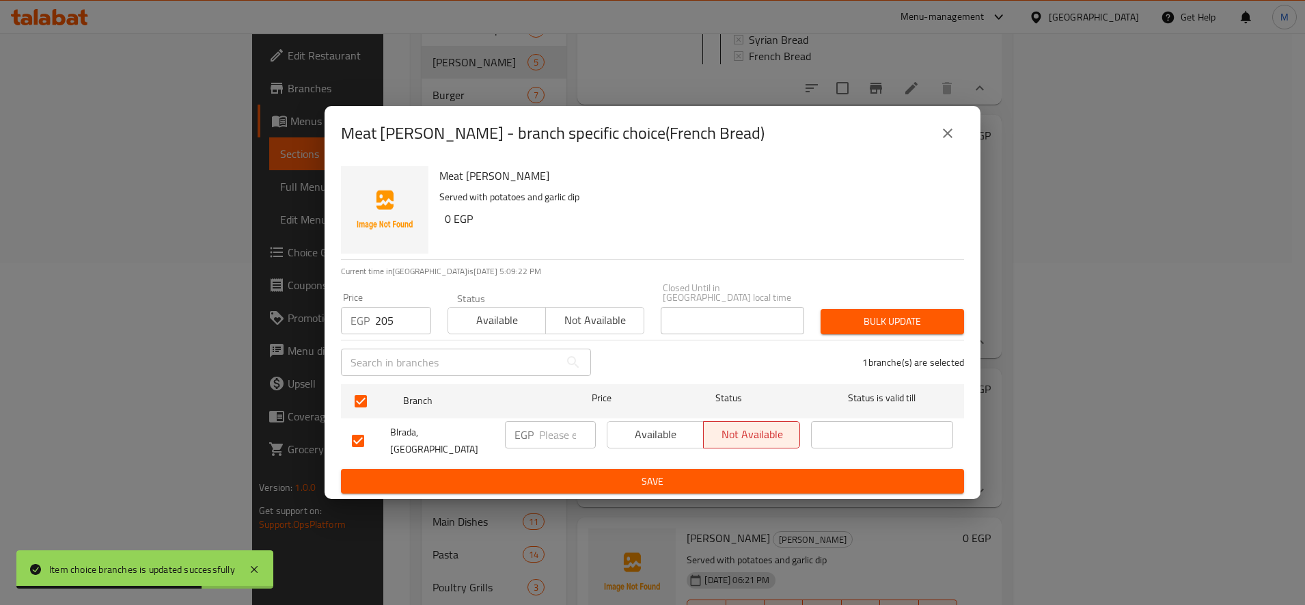
click at [863, 331] on button "Bulk update" at bounding box center [893, 321] width 144 height 25
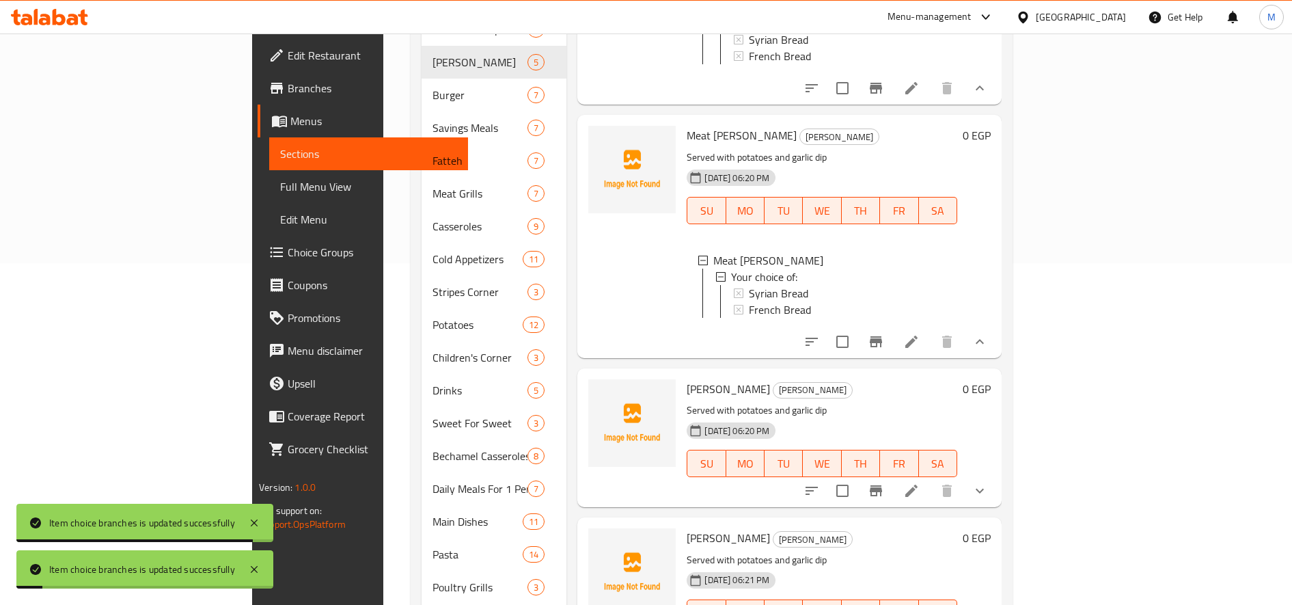
scroll to position [456, 0]
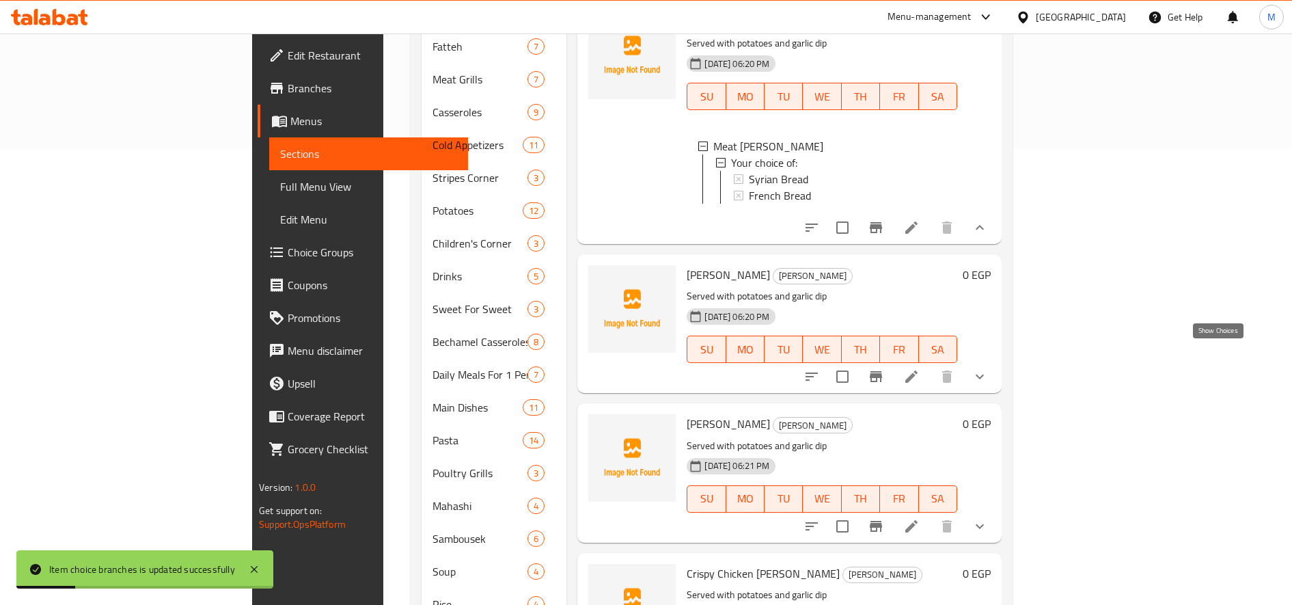
drag, startPoint x: 1218, startPoint y: 352, endPoint x: 1196, endPoint y: 357, distance: 22.5
click at [988, 368] on icon "show more" at bounding box center [980, 376] width 16 height 16
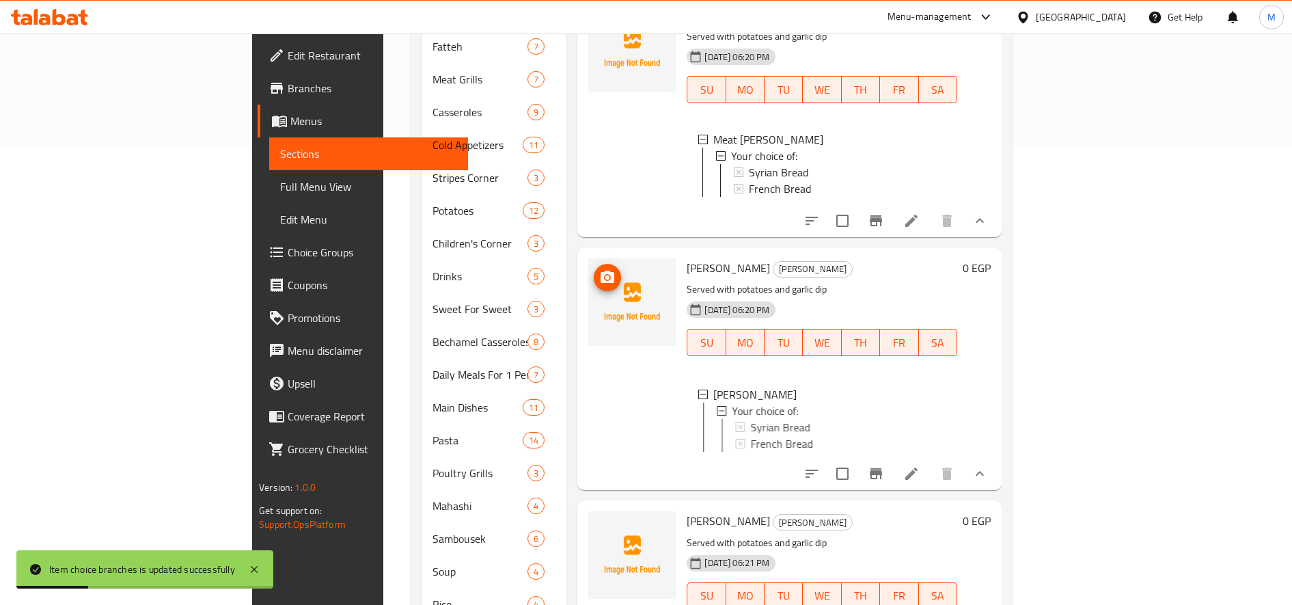
scroll to position [154, 0]
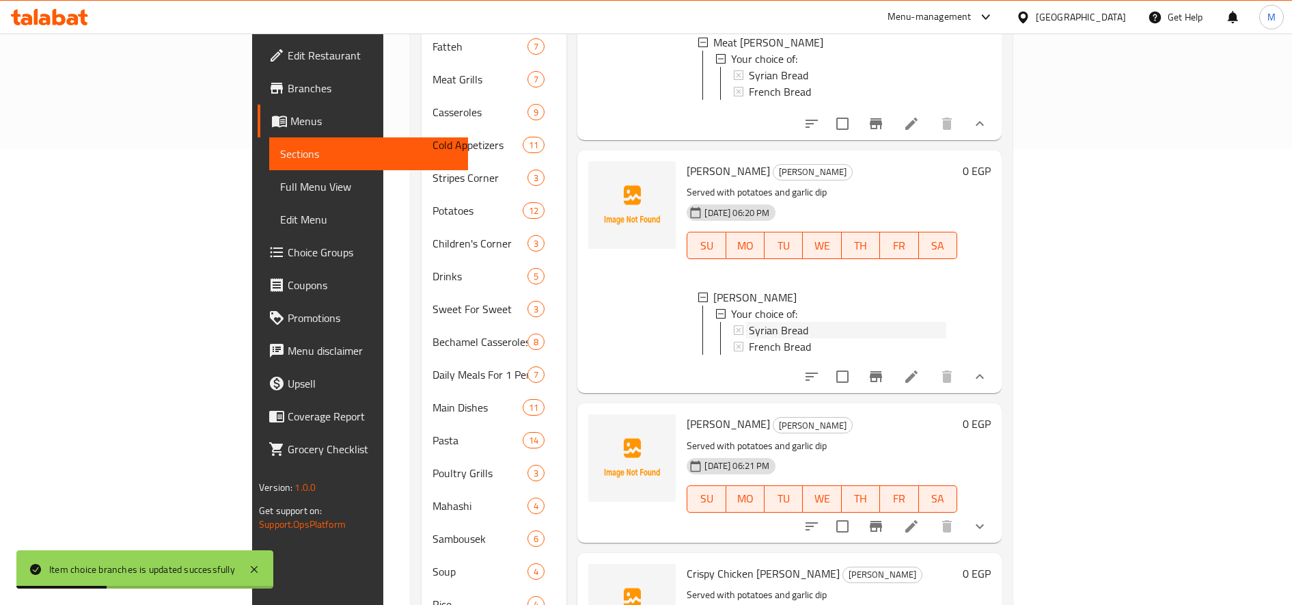
click at [749, 322] on span "Syrian Bread" at bounding box center [778, 330] width 59 height 16
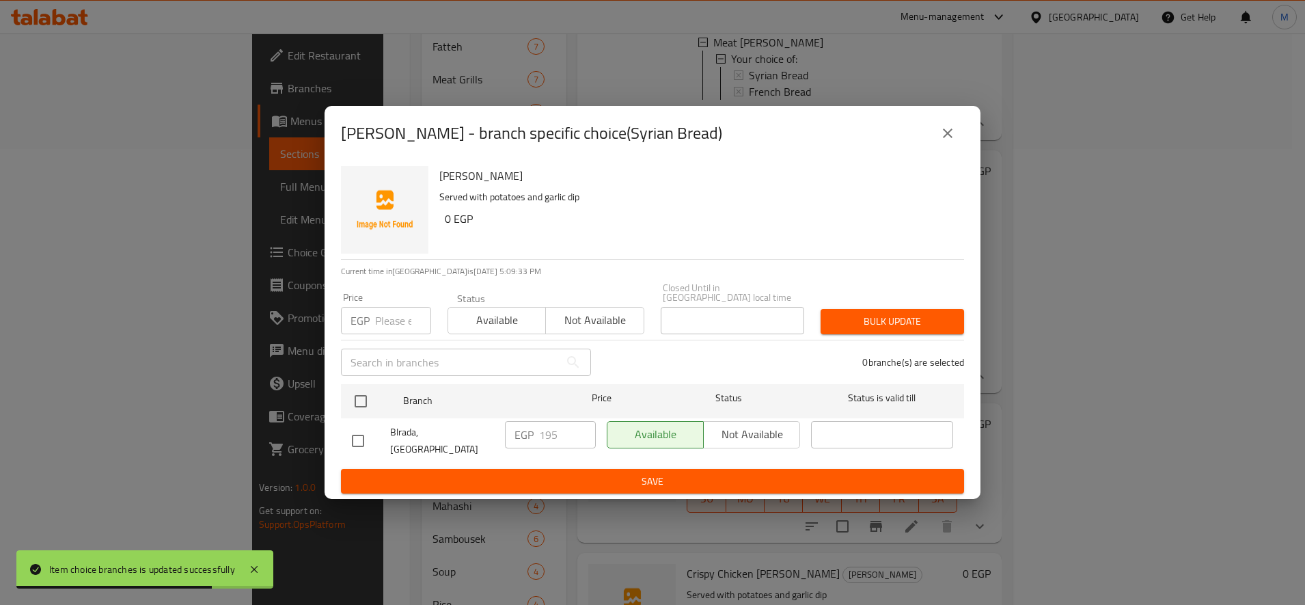
click at [400, 319] on input "number" at bounding box center [403, 320] width 56 height 27
type input "195"
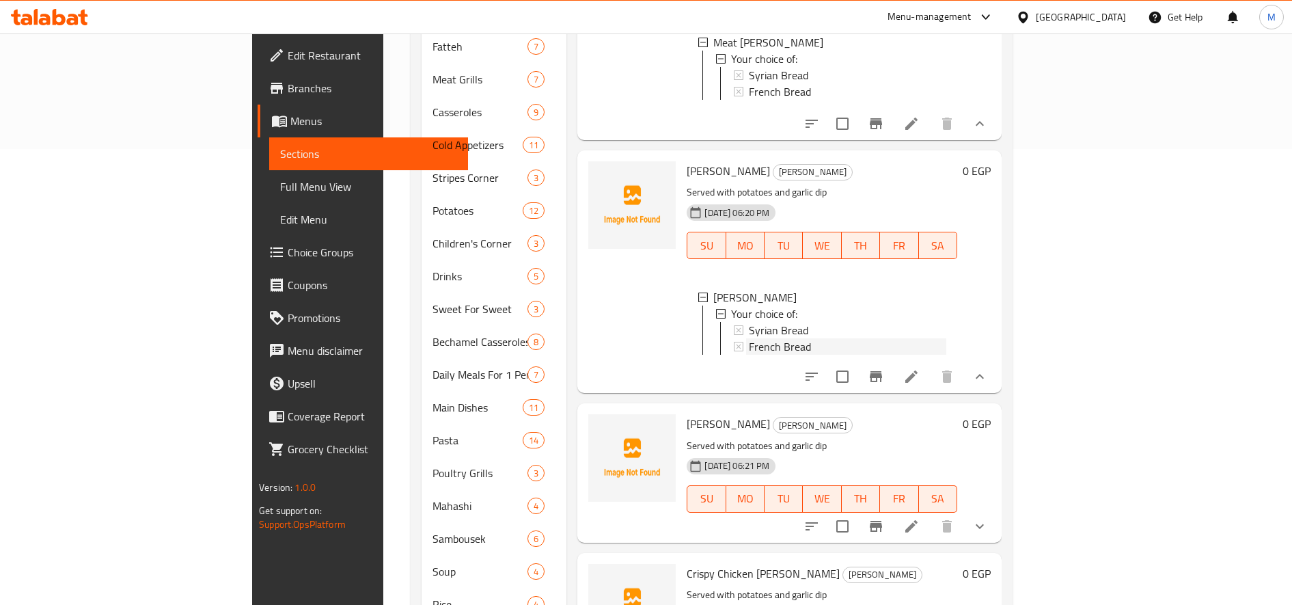
click at [793, 338] on div "French Bread" at bounding box center [848, 346] width 198 height 16
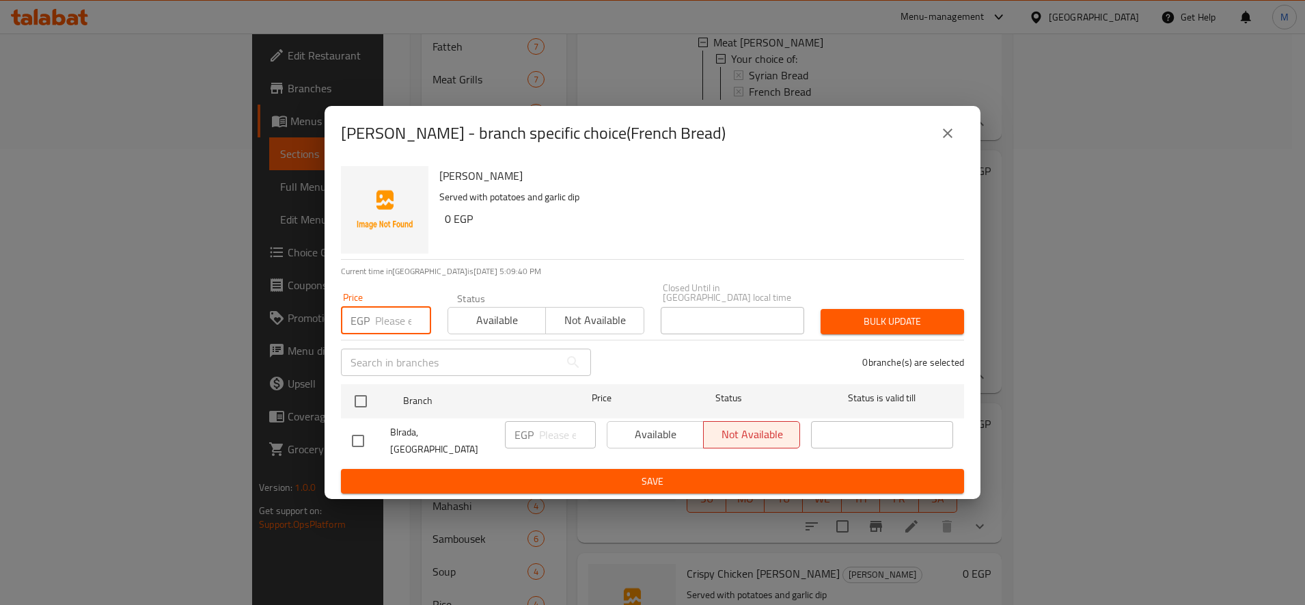
click at [387, 319] on input "number" at bounding box center [403, 320] width 56 height 27
click at [387, 319] on input "1095" at bounding box center [403, 320] width 56 height 27
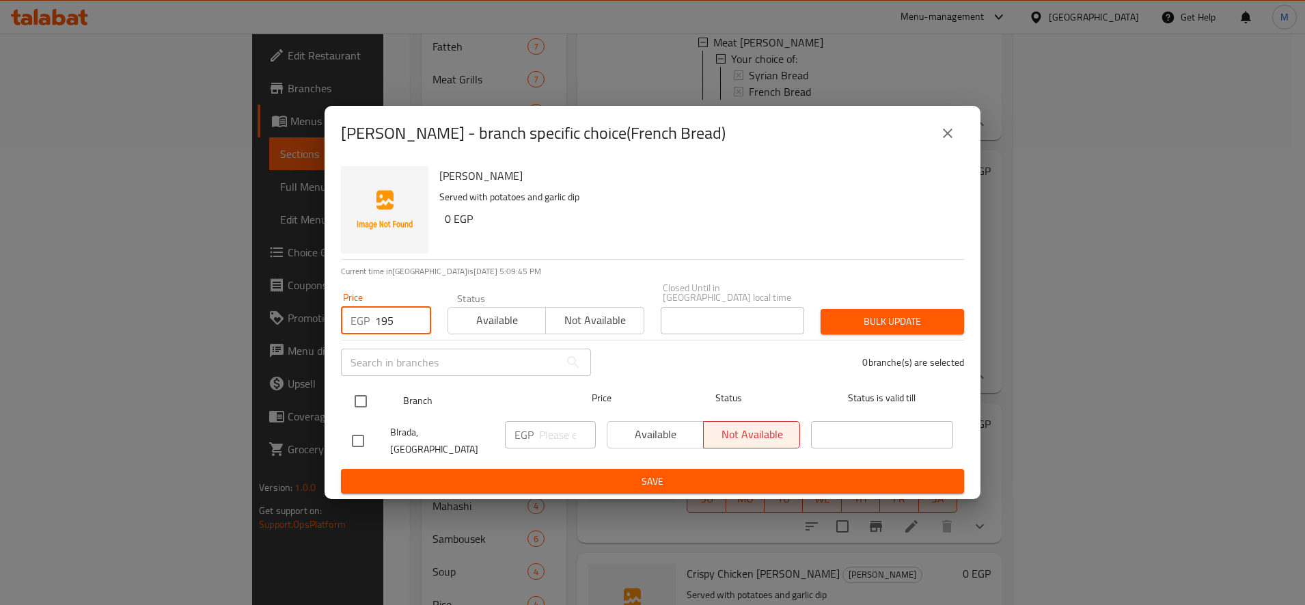
type input "195"
drag, startPoint x: 357, startPoint y: 408, endPoint x: 406, endPoint y: 396, distance: 50.6
click at [360, 407] on input "checkbox" at bounding box center [361, 401] width 29 height 29
checkbox input "true"
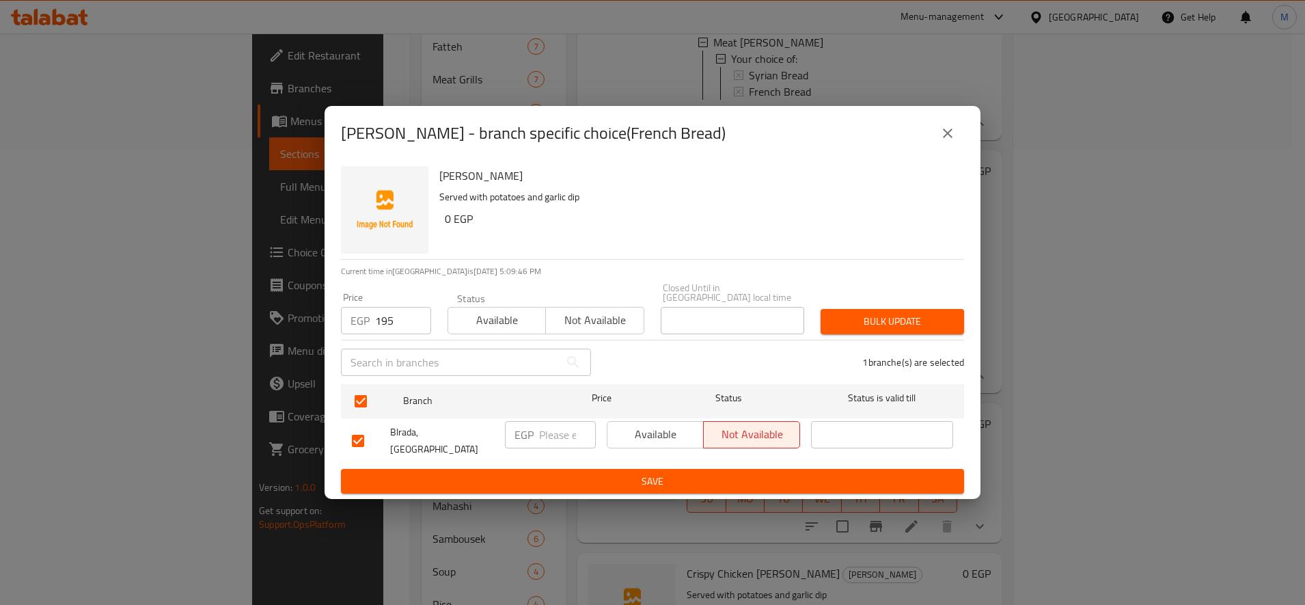
click at [859, 306] on div "Bulk update" at bounding box center [893, 322] width 160 height 42
click at [862, 319] on span "Bulk update" at bounding box center [893, 321] width 122 height 17
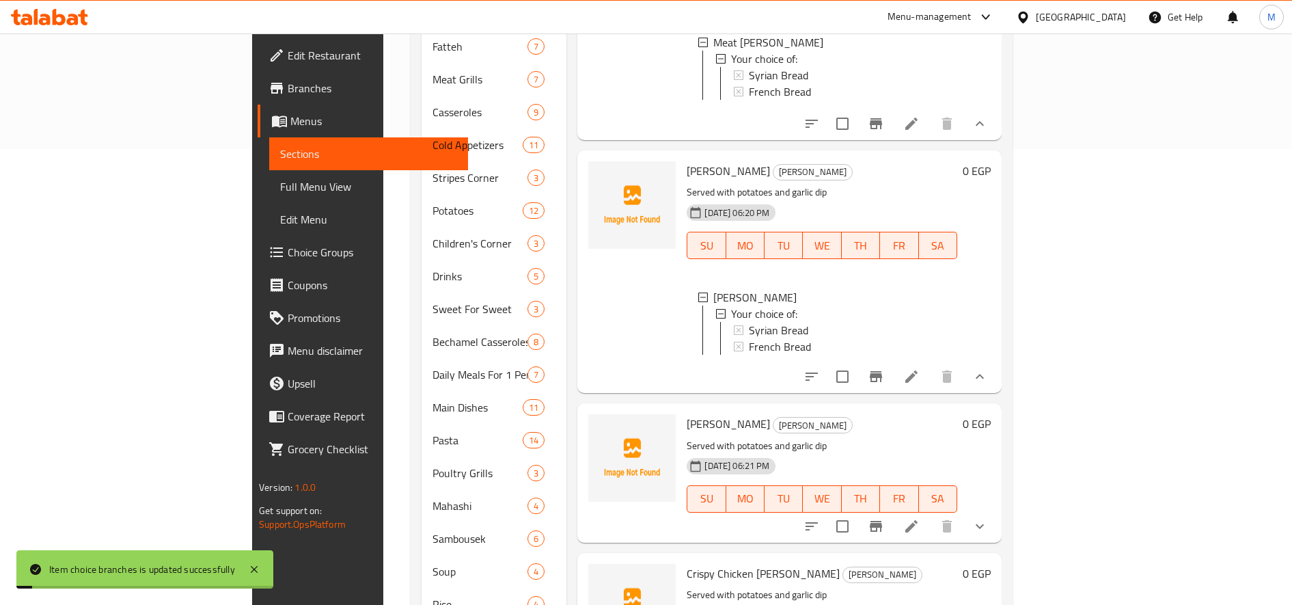
scroll to position [157, 0]
click at [997, 516] on button "show more" at bounding box center [980, 526] width 33 height 33
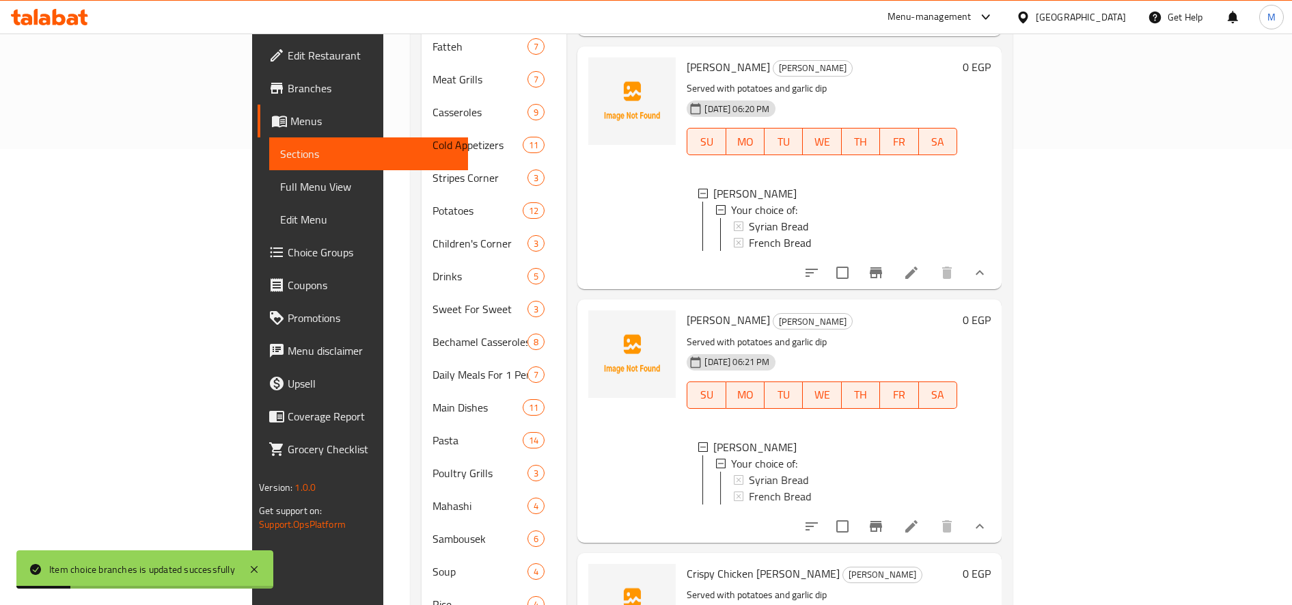
scroll to position [274, 0]
click at [749, 472] on span "Syrian Bread" at bounding box center [778, 480] width 59 height 16
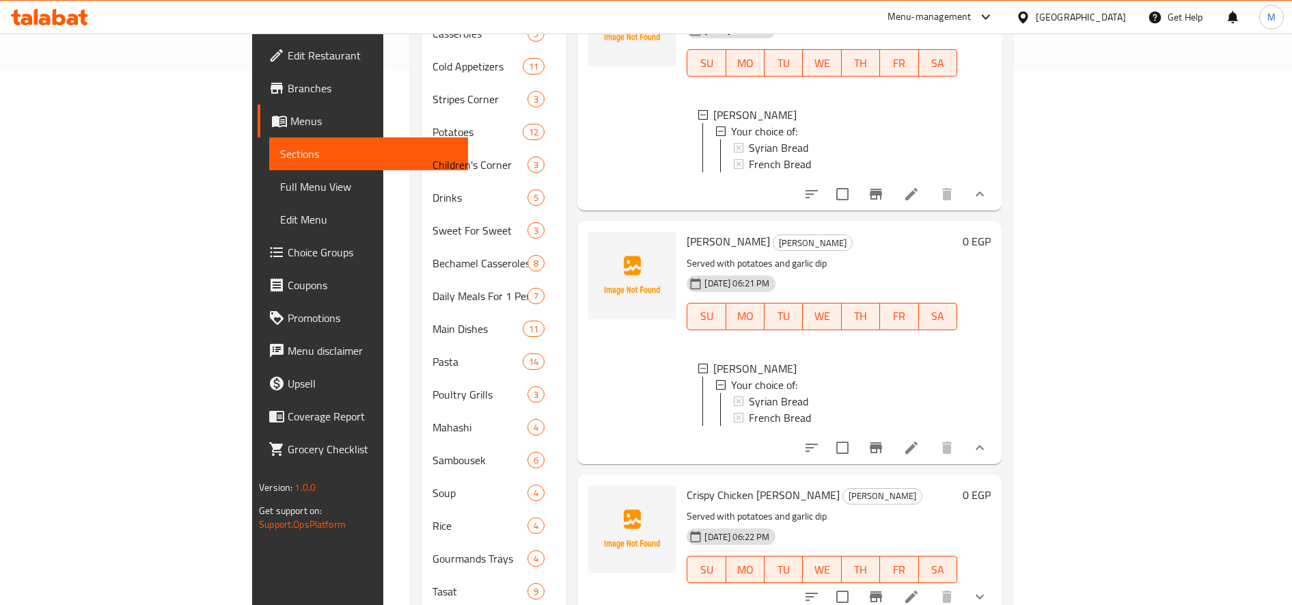
scroll to position [560, 0]
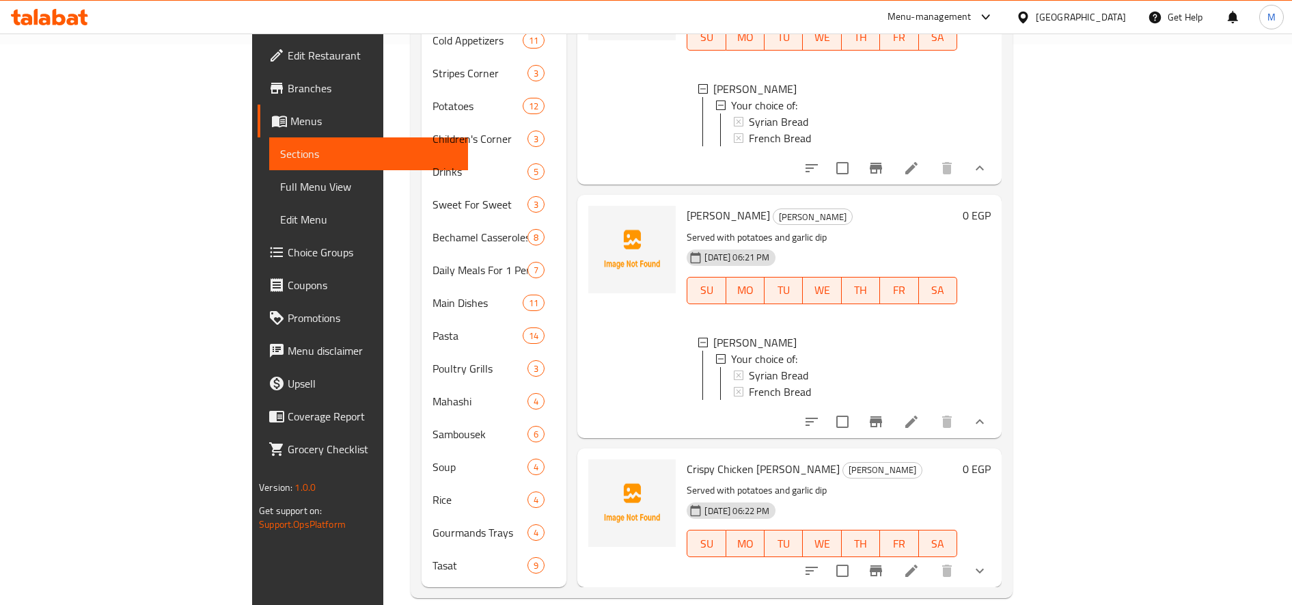
click at [749, 367] on span "Syrian Bread" at bounding box center [778, 375] width 59 height 16
click at [749, 383] on span "French Bread" at bounding box center [780, 391] width 62 height 16
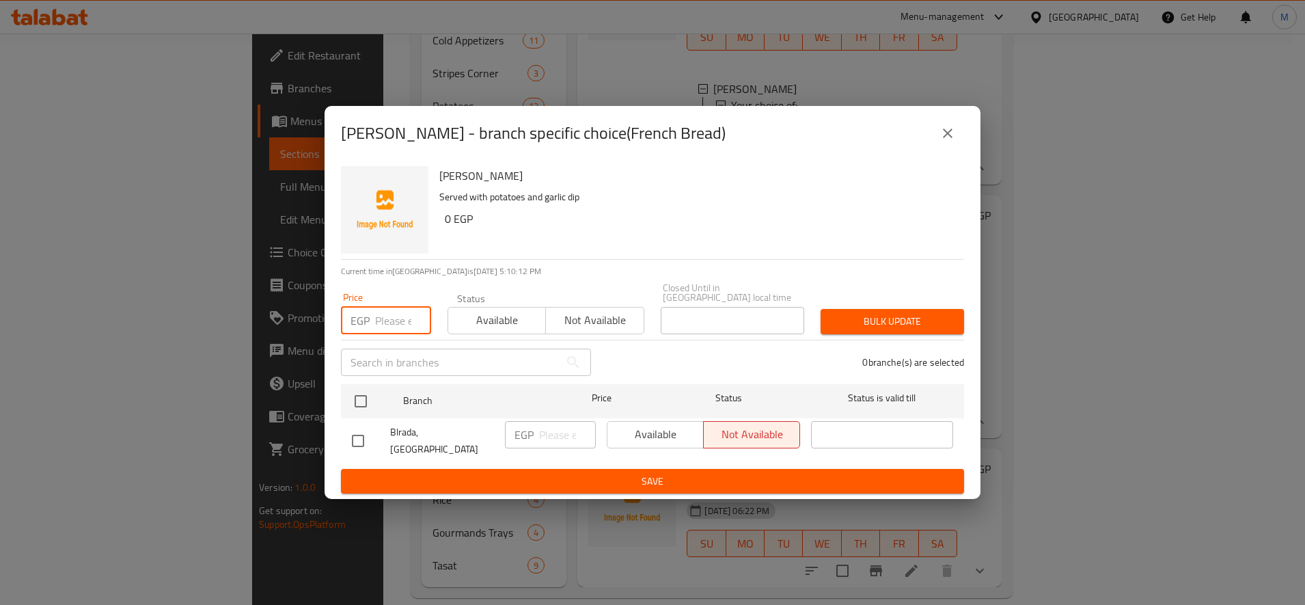
click at [398, 319] on input "number" at bounding box center [403, 320] width 56 height 27
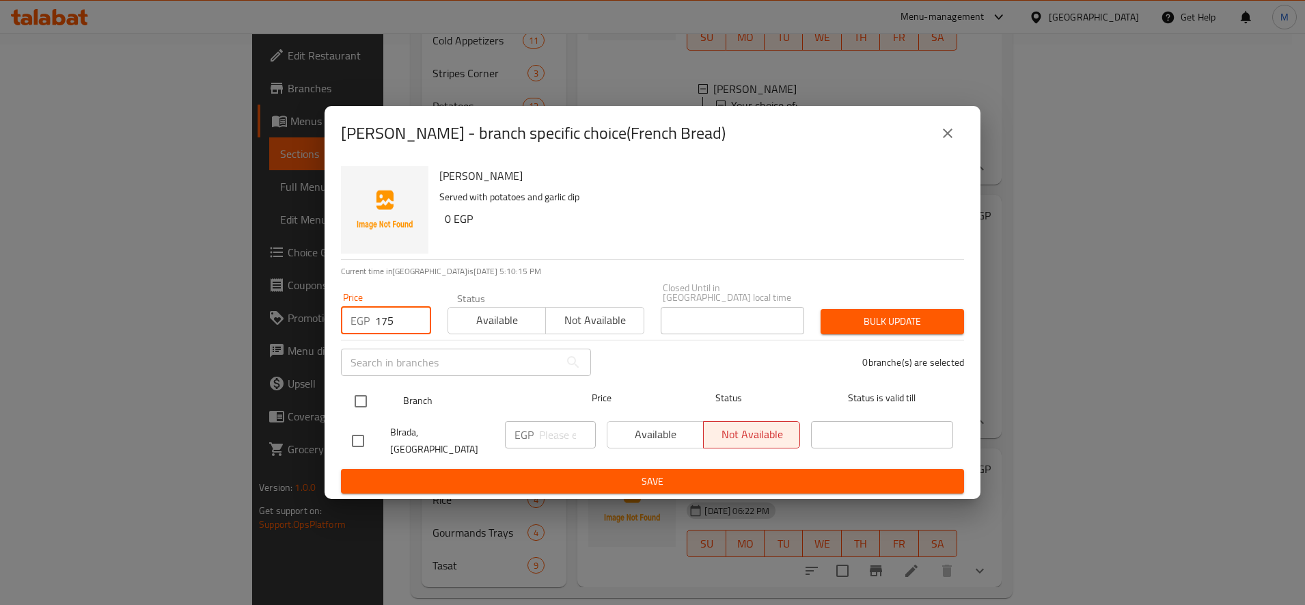
type input "175"
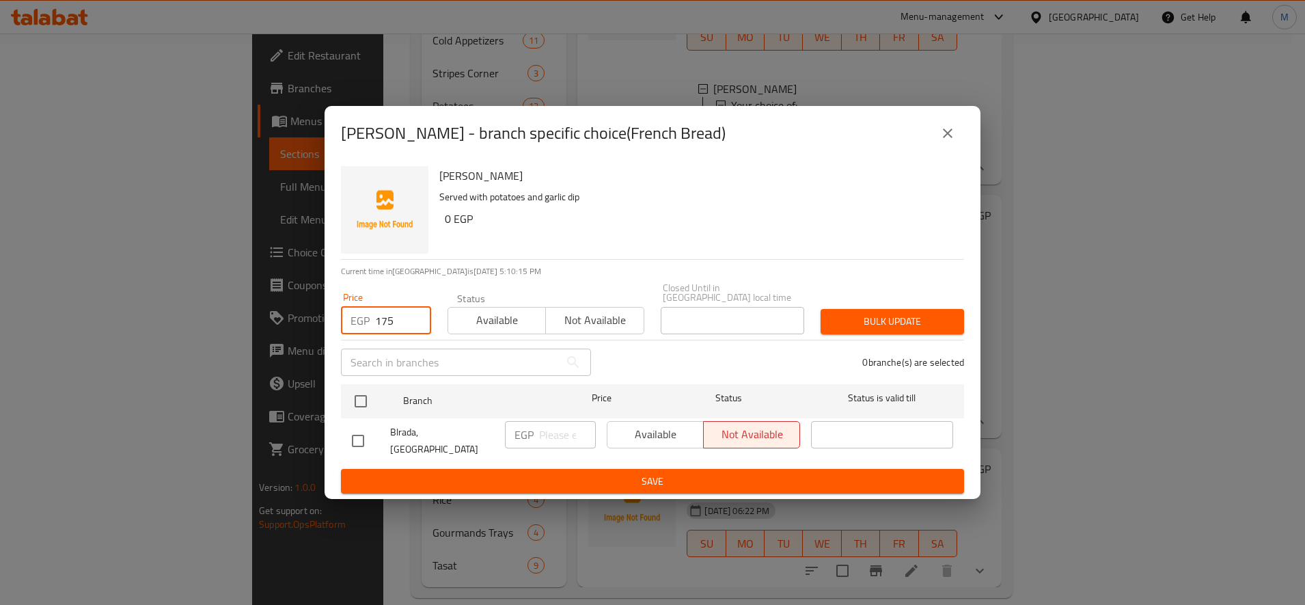
drag, startPoint x: 357, startPoint y: 401, endPoint x: 472, endPoint y: 353, distance: 123.8
click at [362, 398] on input "checkbox" at bounding box center [361, 401] width 29 height 29
checkbox input "true"
click at [847, 329] on span "Bulk update" at bounding box center [893, 321] width 122 height 17
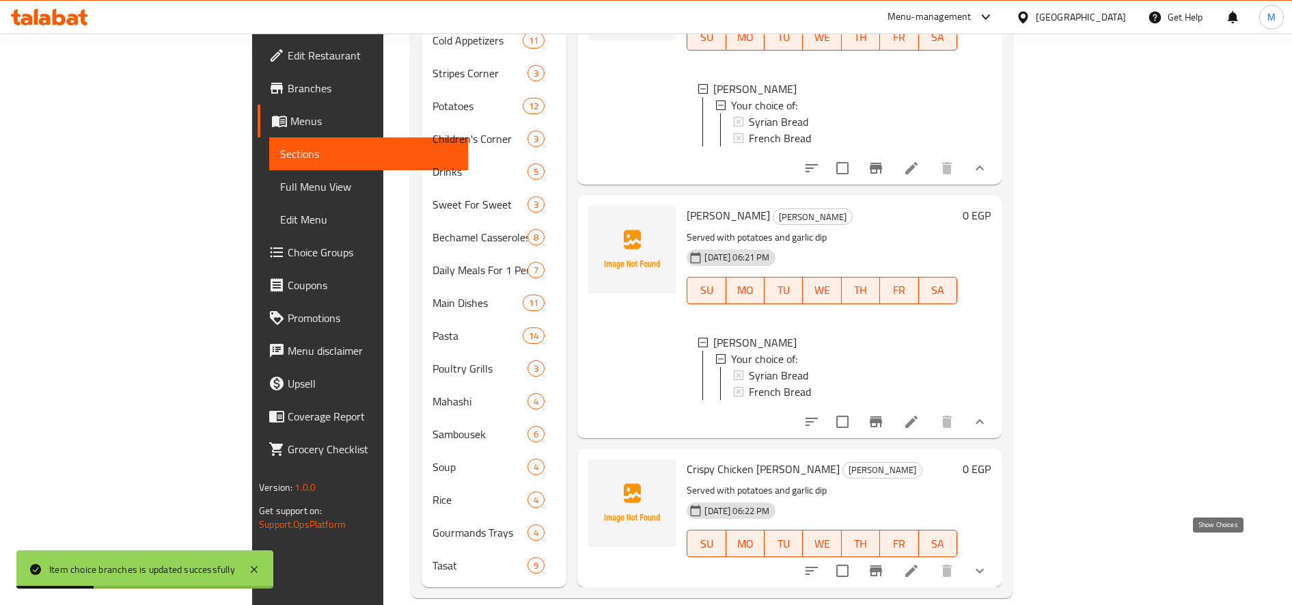
click at [988, 563] on icon "show more" at bounding box center [980, 571] width 16 height 16
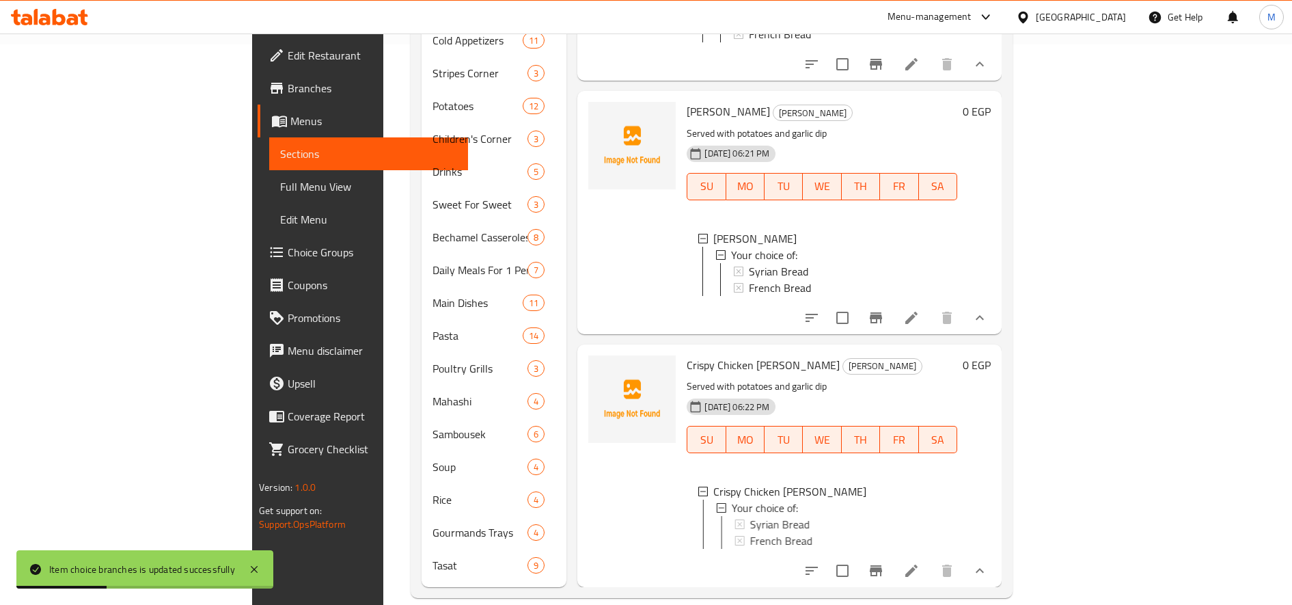
scroll to position [391, 0]
click at [777, 516] on div "Syrian Bread" at bounding box center [848, 524] width 198 height 16
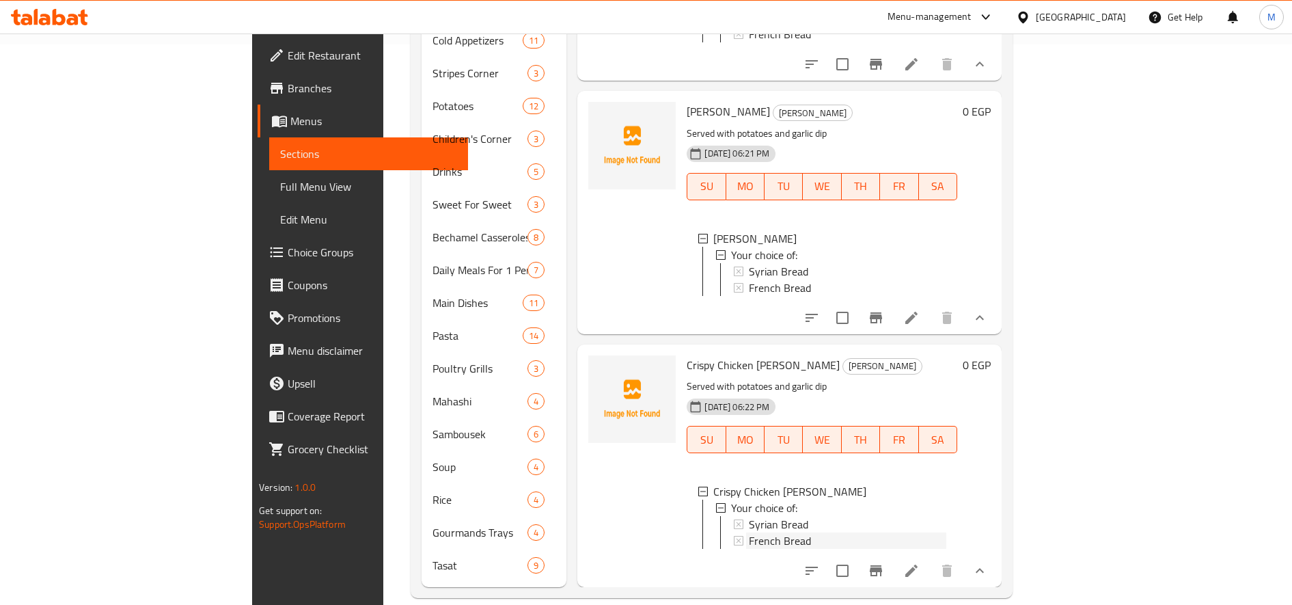
click at [749, 532] on span "French Bread" at bounding box center [780, 540] width 62 height 16
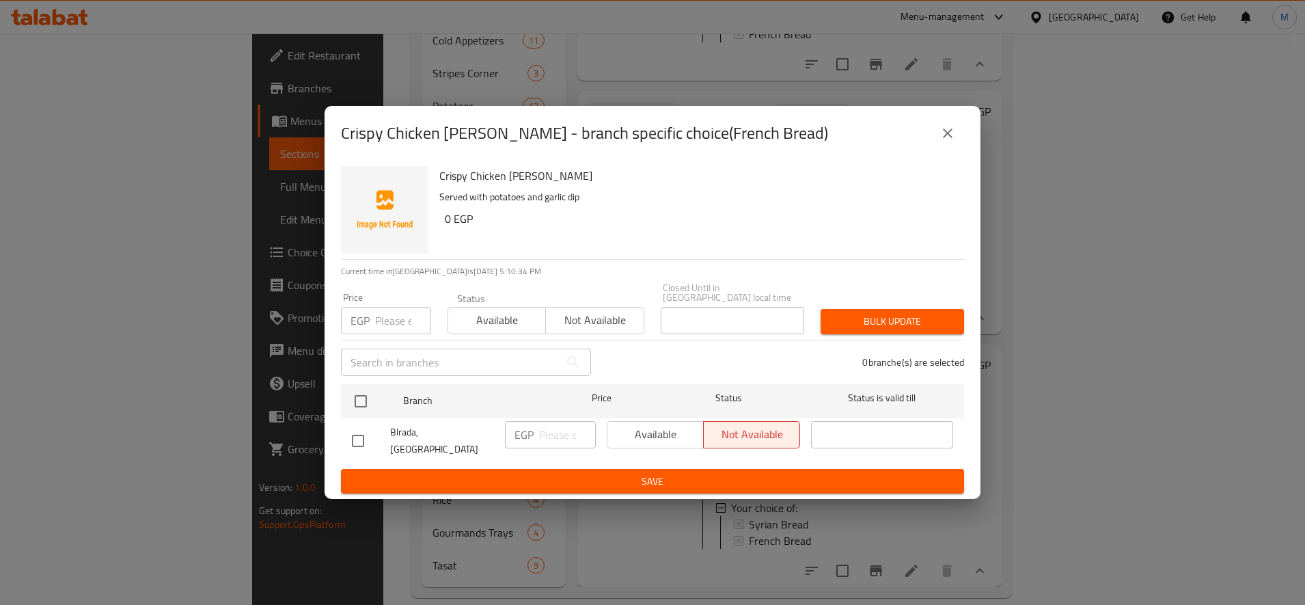
click at [406, 331] on input "number" at bounding box center [403, 320] width 56 height 27
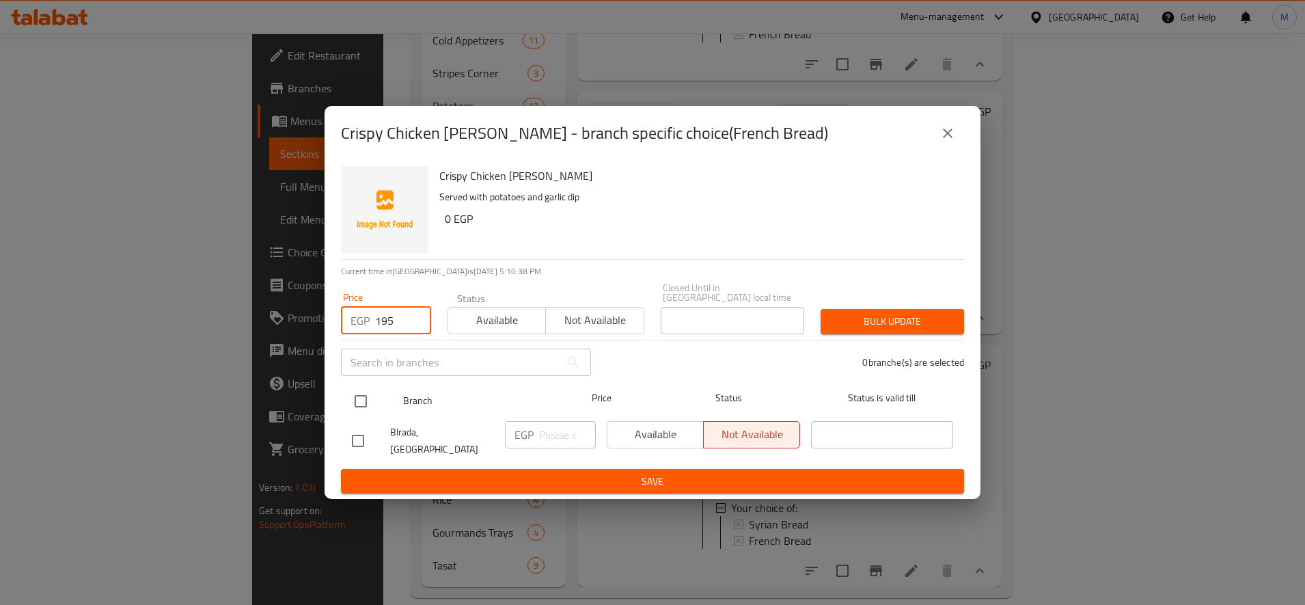
type input "195"
click at [355, 406] on input "checkbox" at bounding box center [361, 401] width 29 height 29
checkbox input "true"
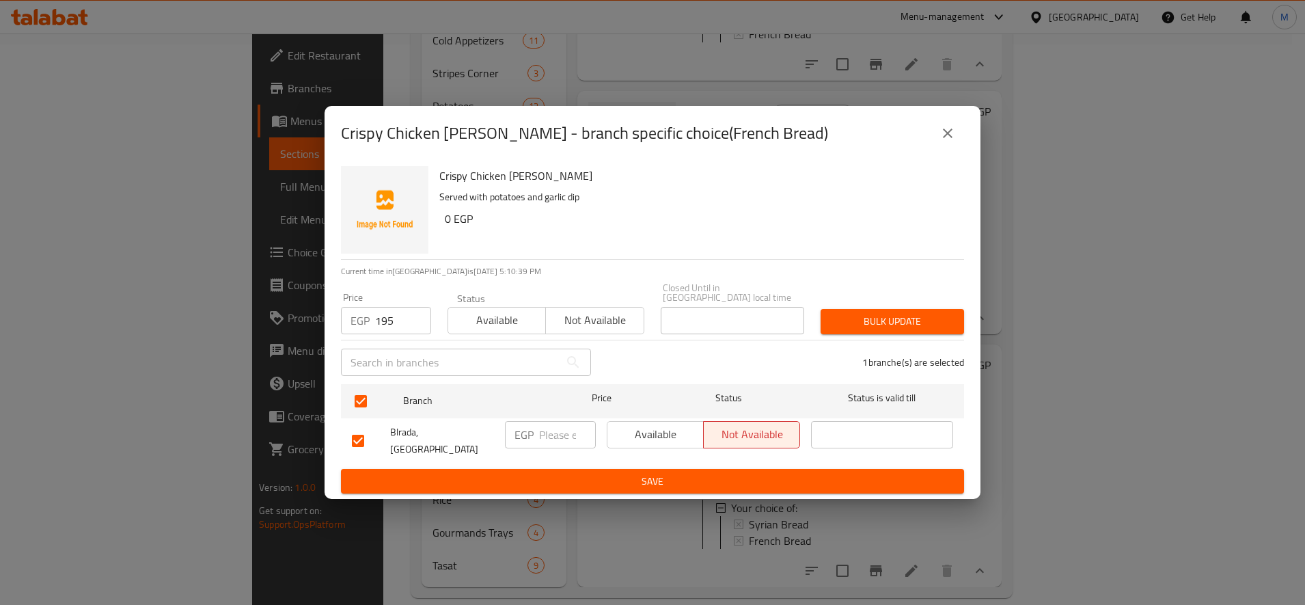
click at [927, 339] on div "1 branche(s) are selected" at bounding box center [785, 362] width 373 height 49
click at [932, 330] on button "Bulk update" at bounding box center [893, 321] width 144 height 25
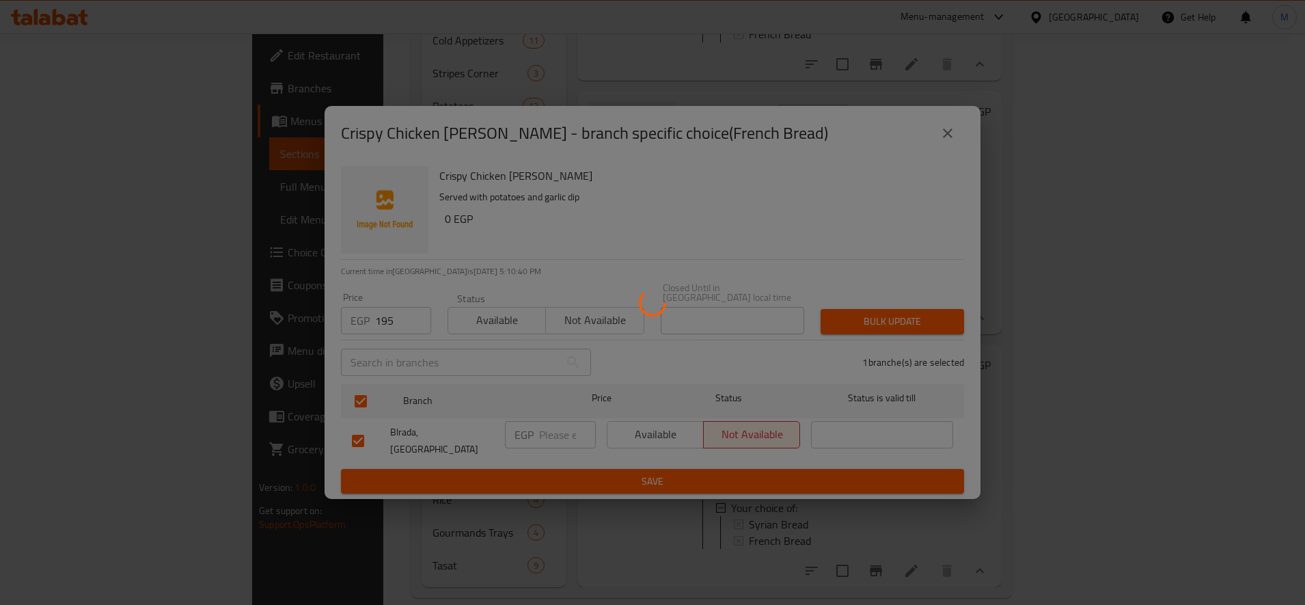
click at [932, 324] on div at bounding box center [652, 302] width 1305 height 605
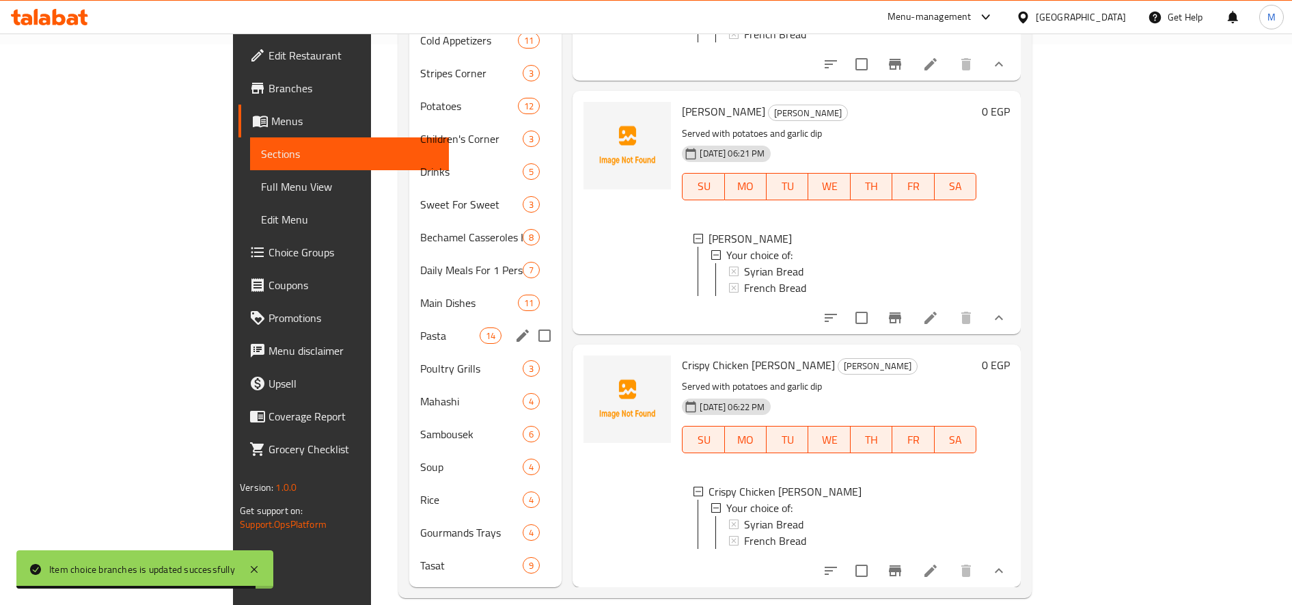
click at [420, 327] on span "Pasta" at bounding box center [450, 335] width 60 height 16
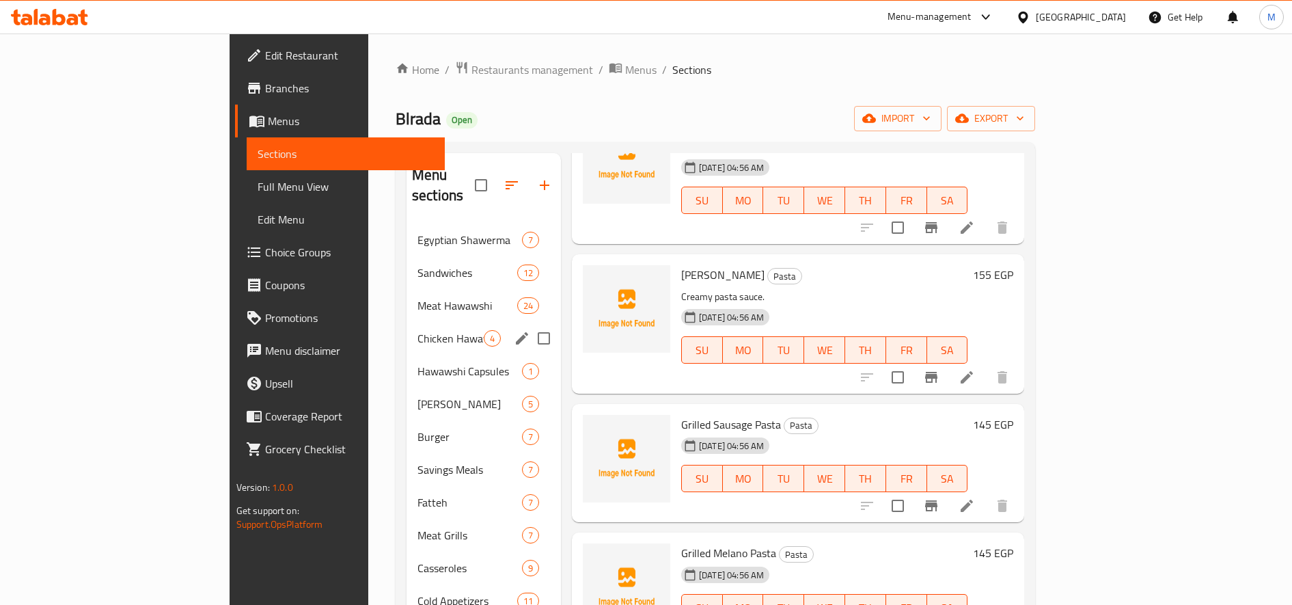
click at [407, 331] on div "Chicken Hawawshi 4" at bounding box center [484, 338] width 154 height 33
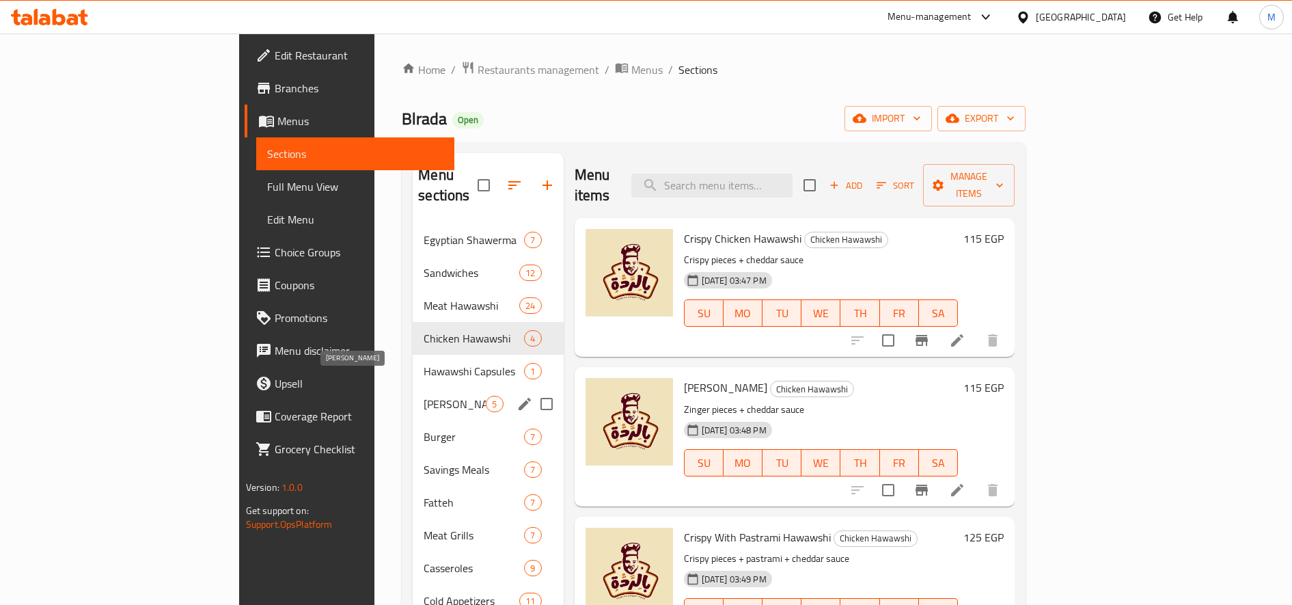
click at [424, 396] on span "[PERSON_NAME]" at bounding box center [455, 404] width 62 height 16
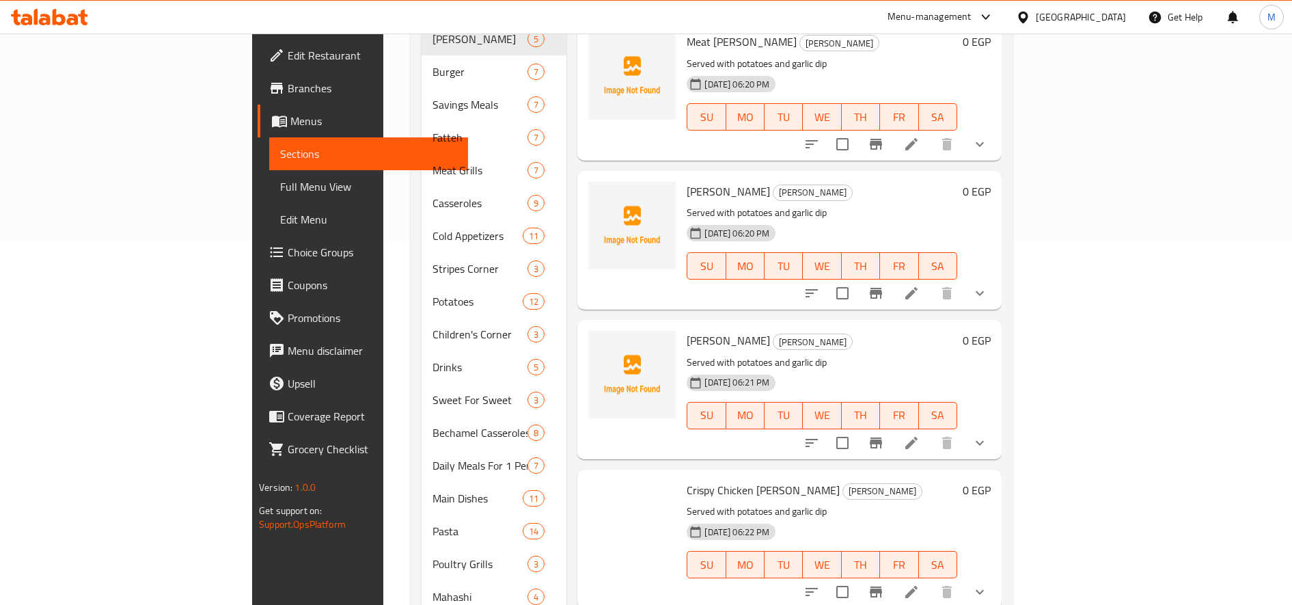
scroll to position [560, 0]
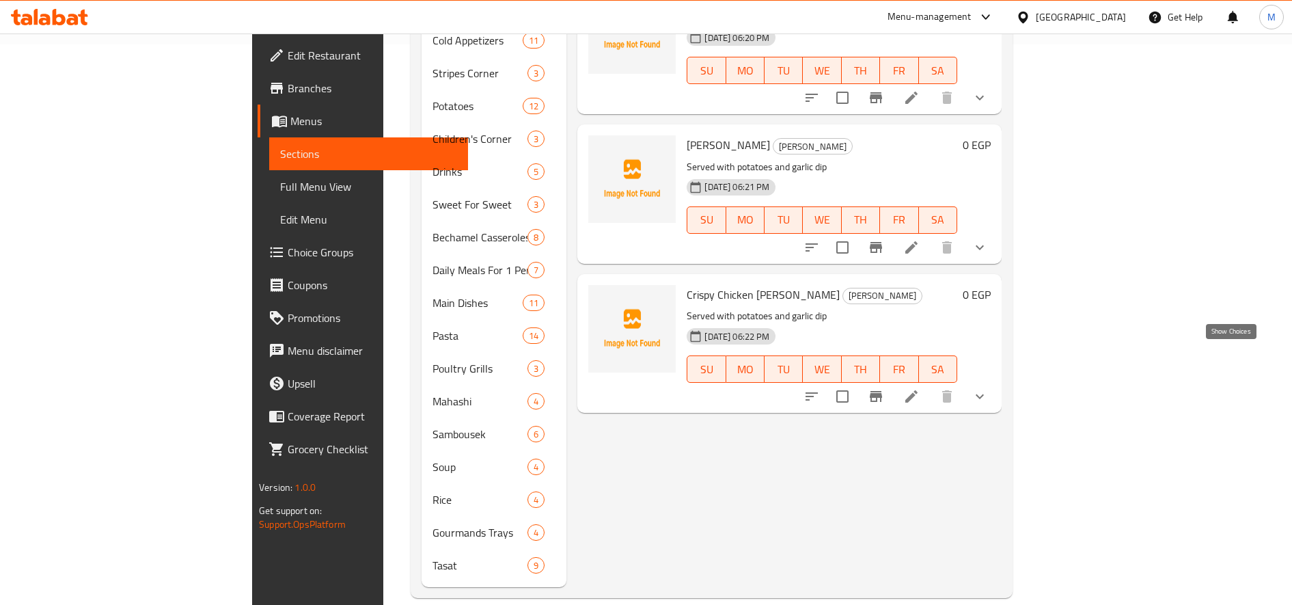
click at [988, 388] on icon "show more" at bounding box center [980, 396] width 16 height 16
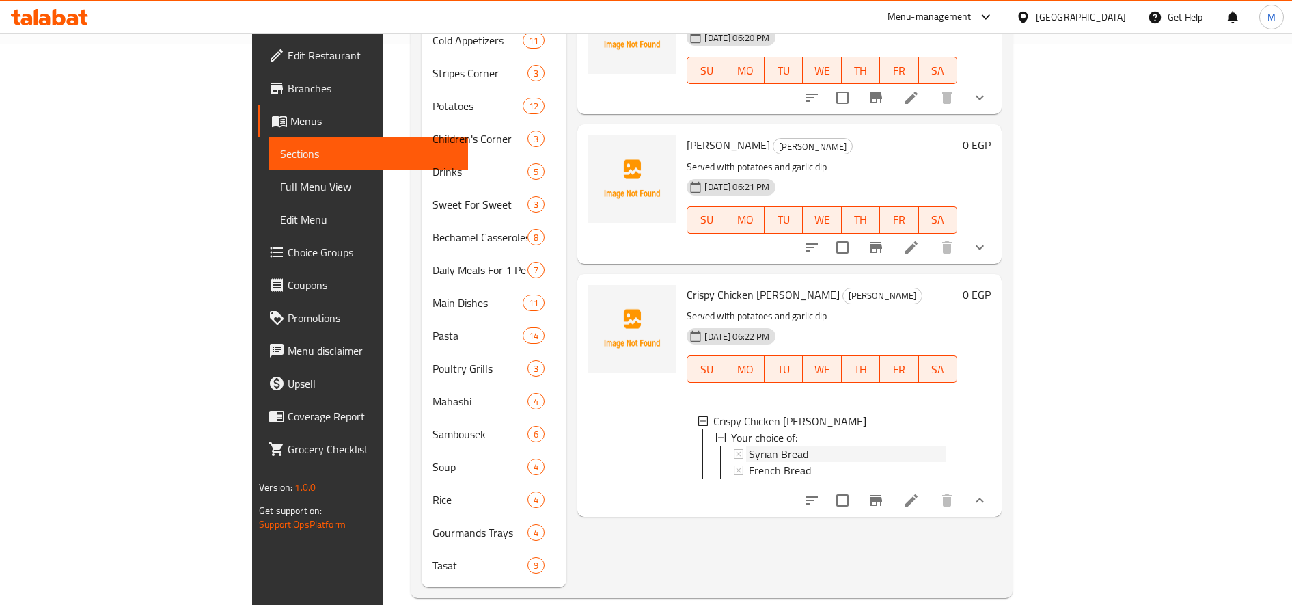
click at [833, 446] on div "Syrian Bread" at bounding box center [848, 454] width 198 height 16
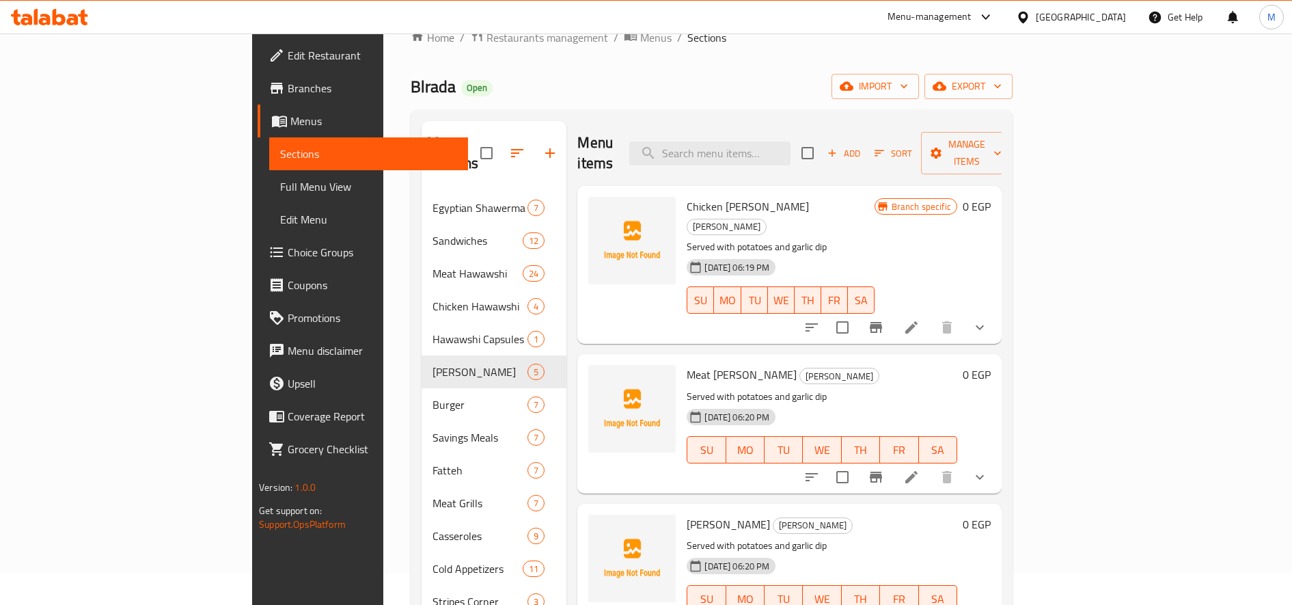
scroll to position [0, 0]
